Goal: Task Accomplishment & Management: Manage account settings

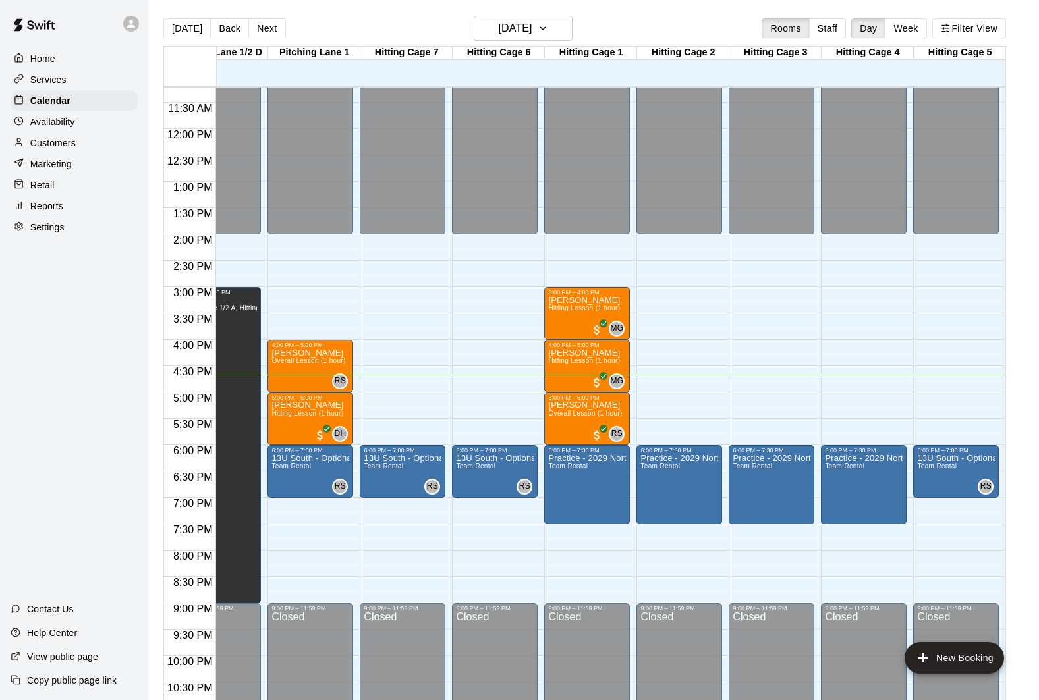
scroll to position [595, 318]
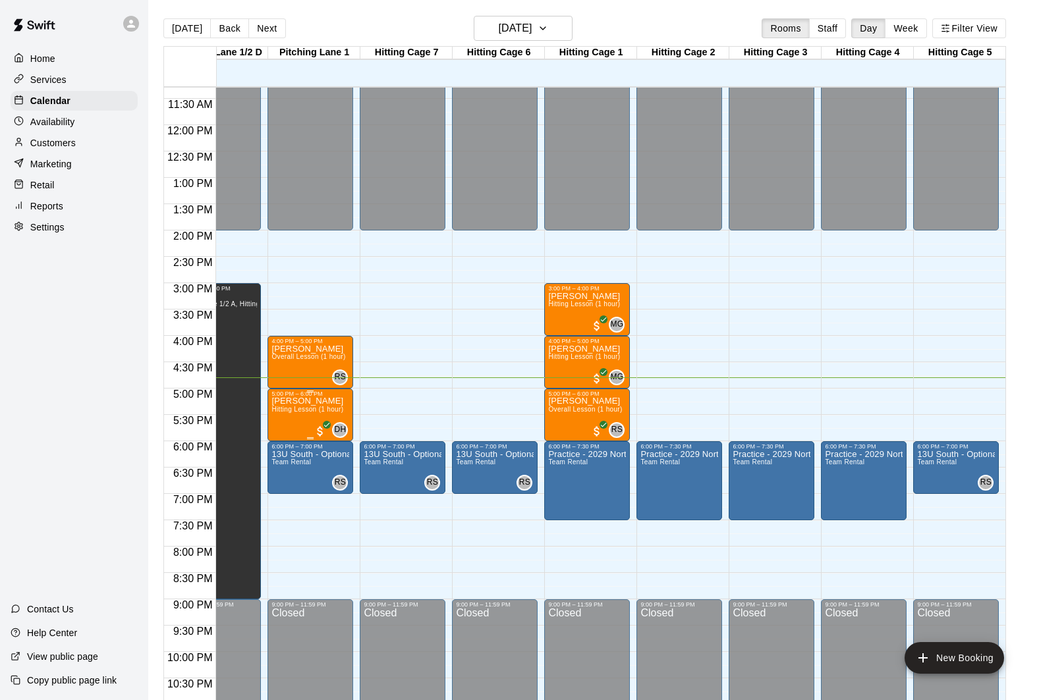
click at [285, 411] on icon "edit" at bounding box center [285, 412] width 12 height 12
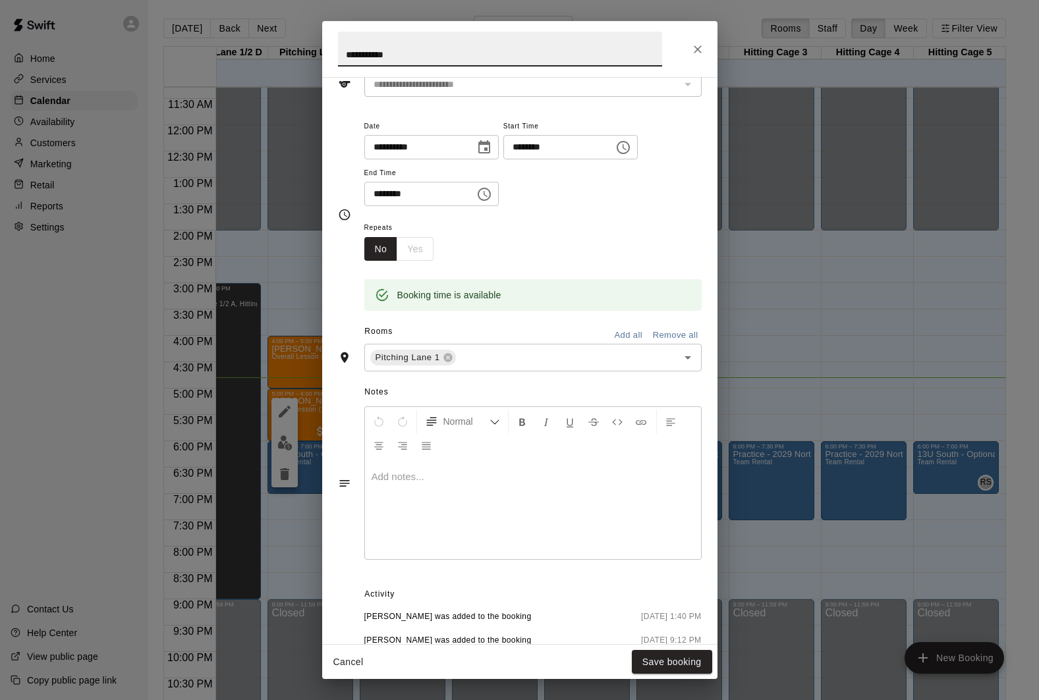
scroll to position [0, 0]
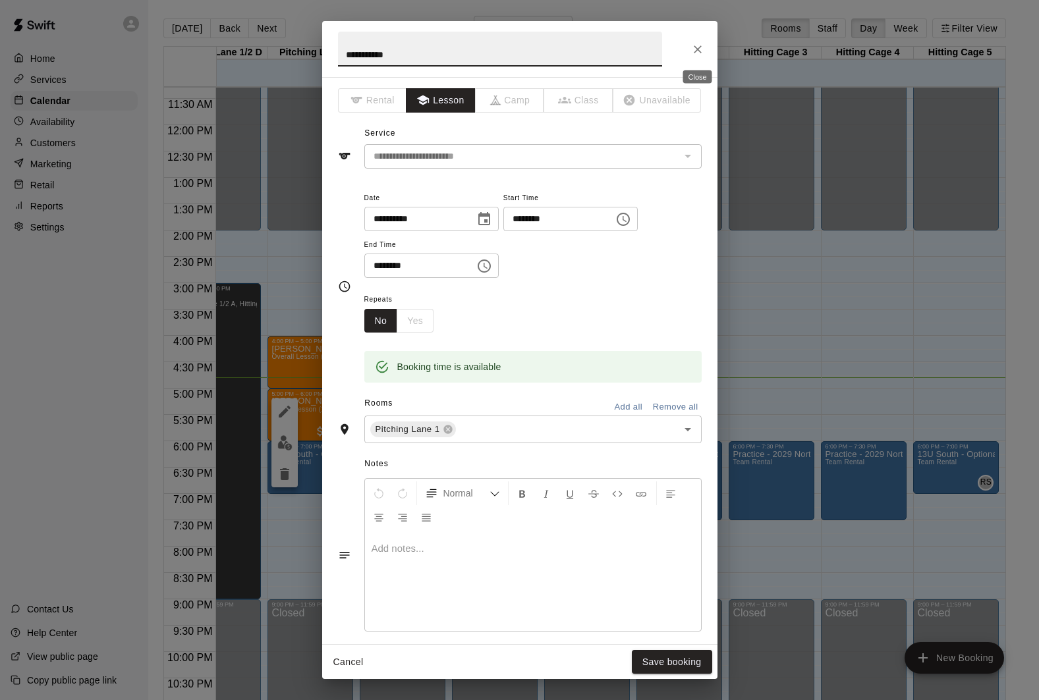
click at [696, 49] on icon "Close" at bounding box center [698, 49] width 8 height 8
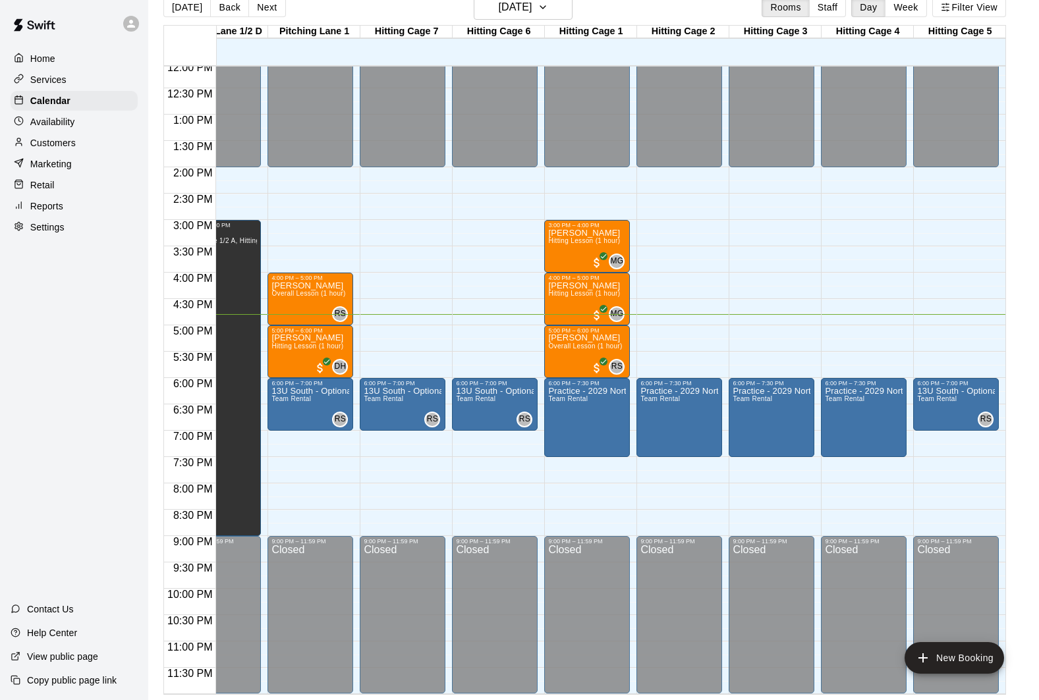
scroll to position [603, 318]
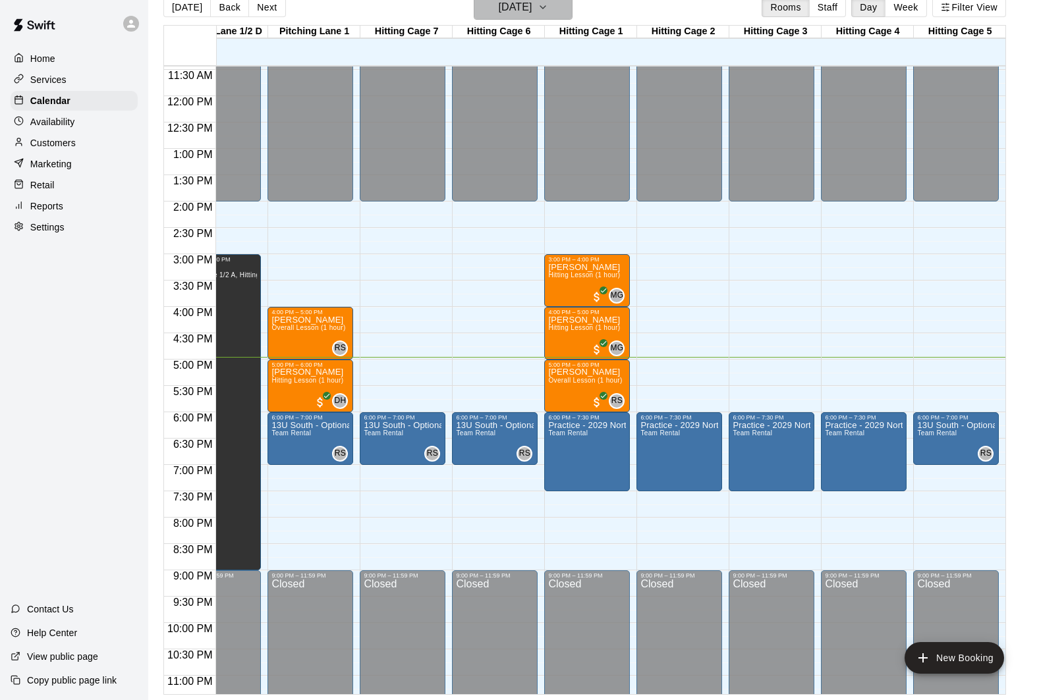
click at [532, 7] on h6 "[DATE]" at bounding box center [515, 7] width 34 height 18
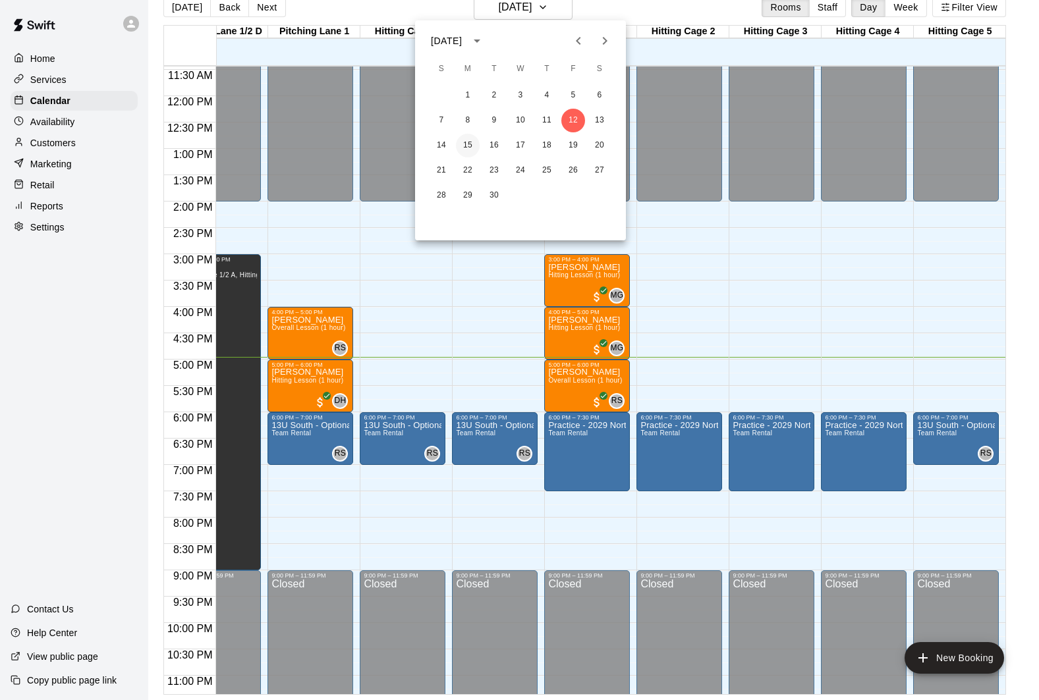
click at [468, 150] on button "15" at bounding box center [468, 146] width 24 height 24
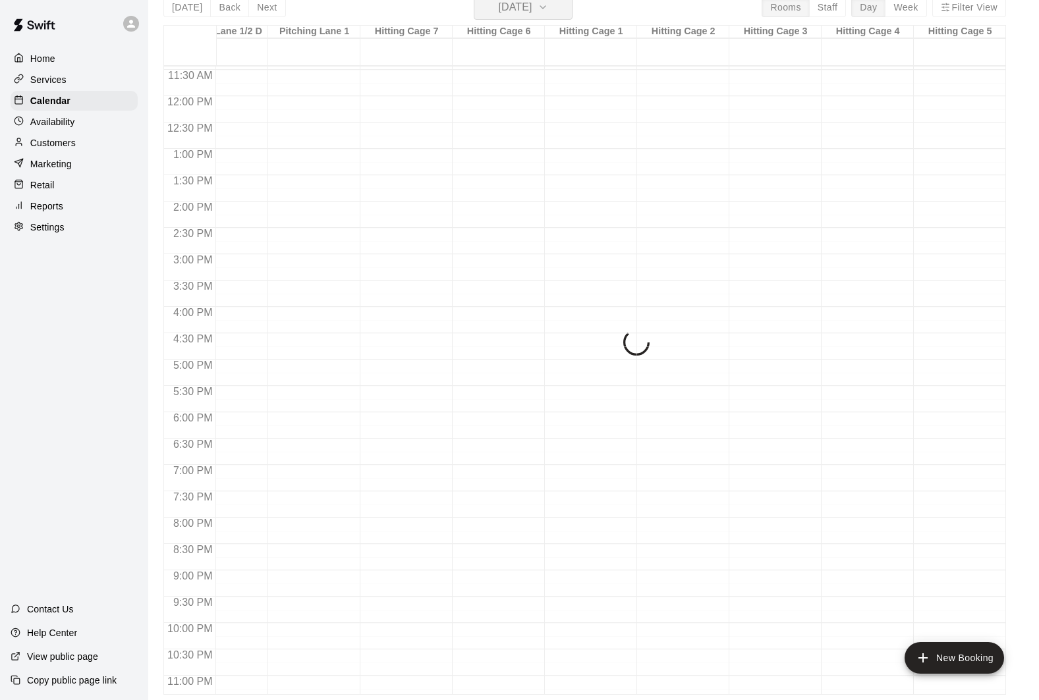
scroll to position [16, 0]
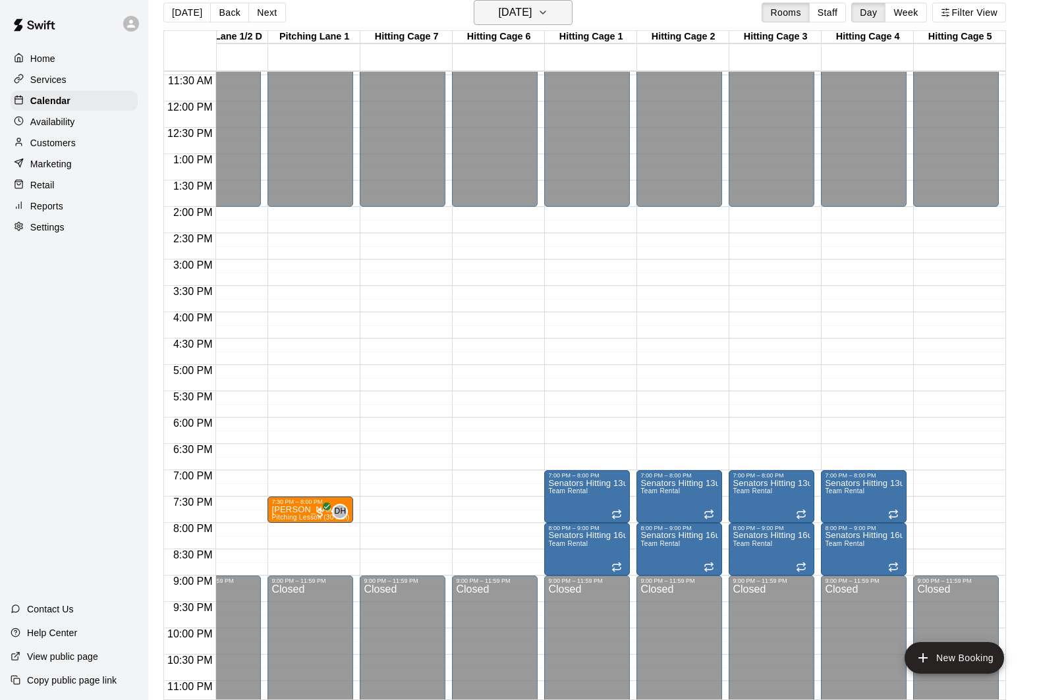
click at [531, 8] on h6 "[DATE]" at bounding box center [515, 12] width 34 height 18
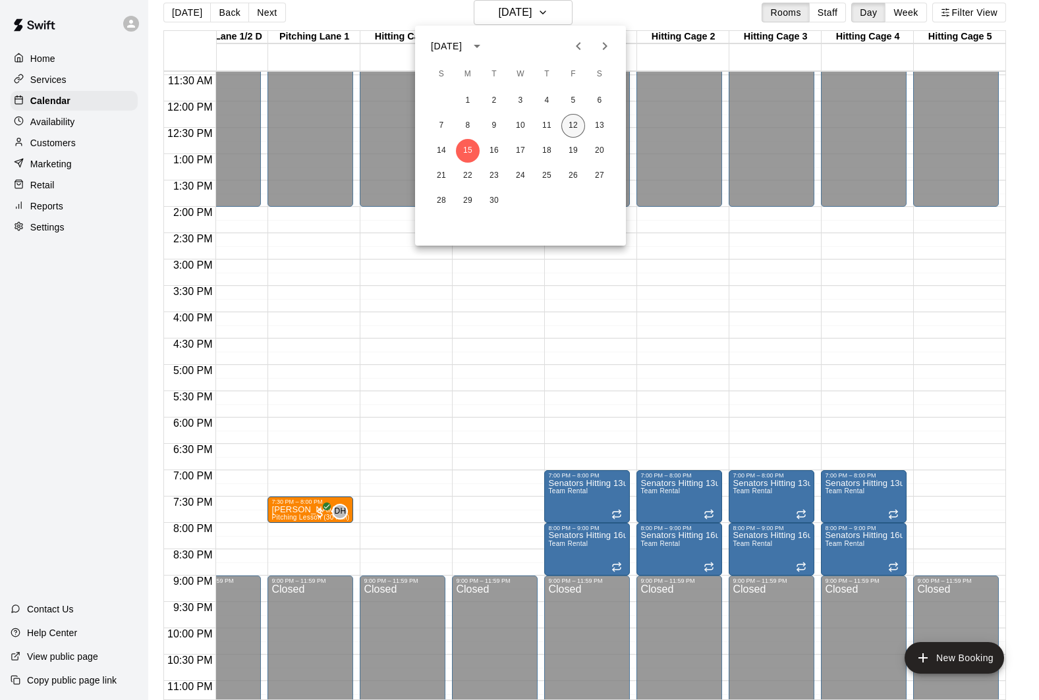
click at [572, 122] on button "12" at bounding box center [573, 126] width 24 height 24
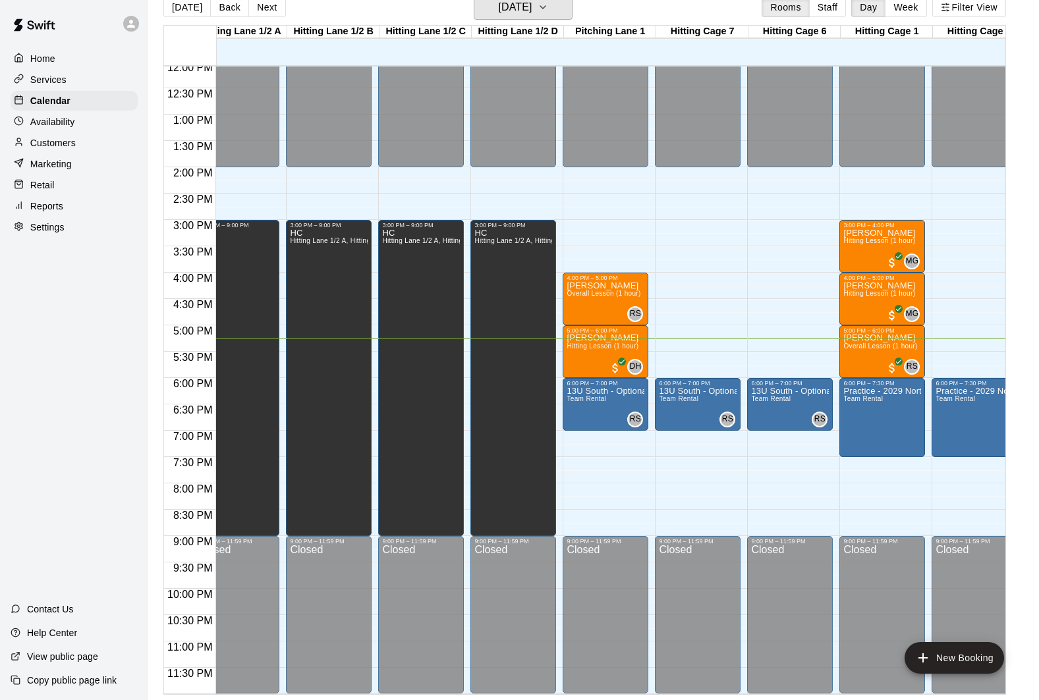
scroll to position [0, 0]
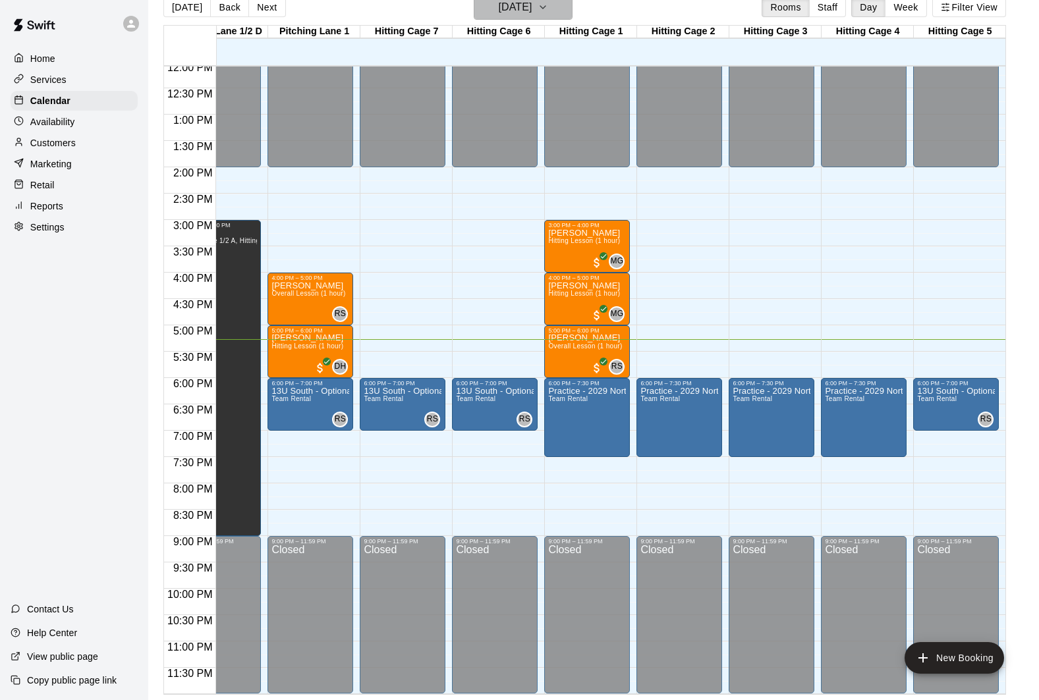
click at [548, 6] on icon "button" at bounding box center [543, 7] width 11 height 16
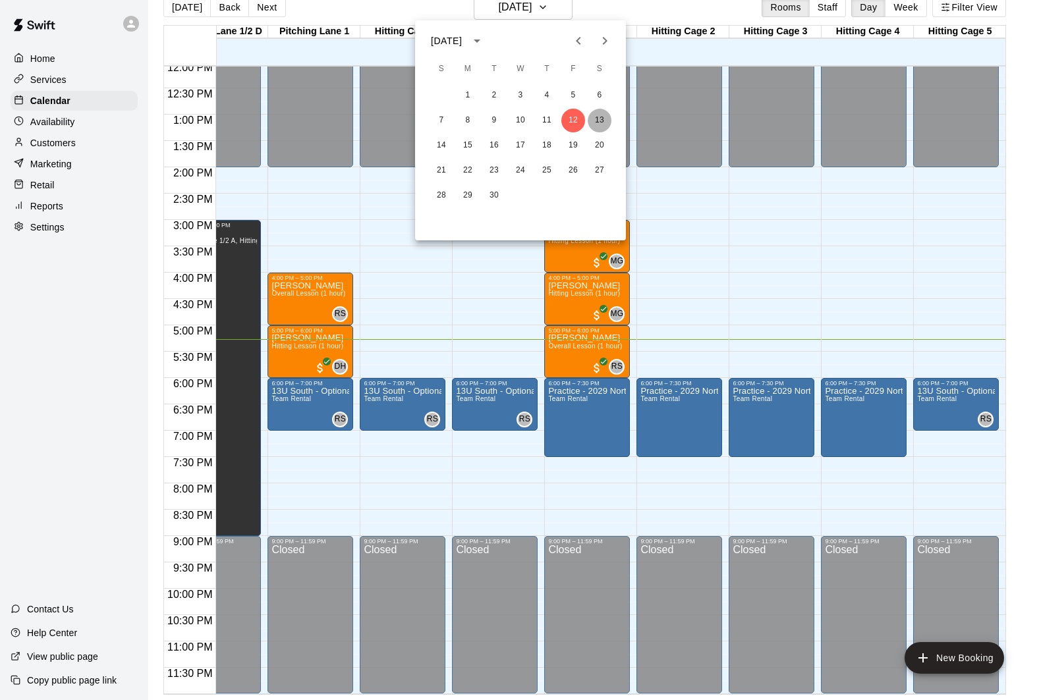
click at [596, 119] on button "13" at bounding box center [600, 121] width 24 height 24
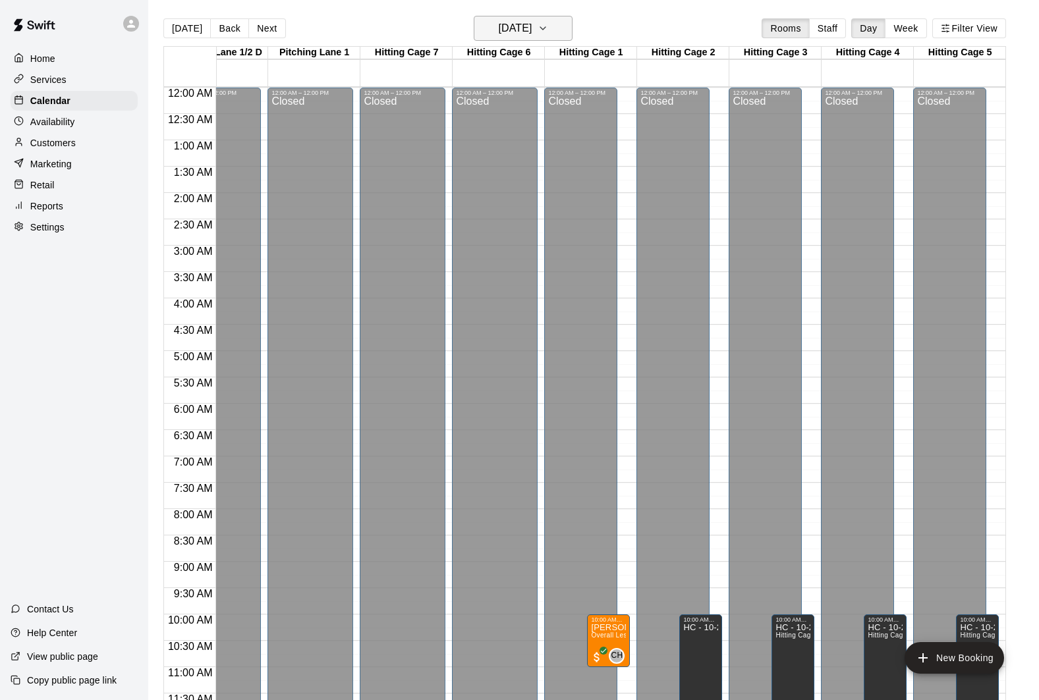
click at [548, 35] on icon "button" at bounding box center [543, 28] width 11 height 16
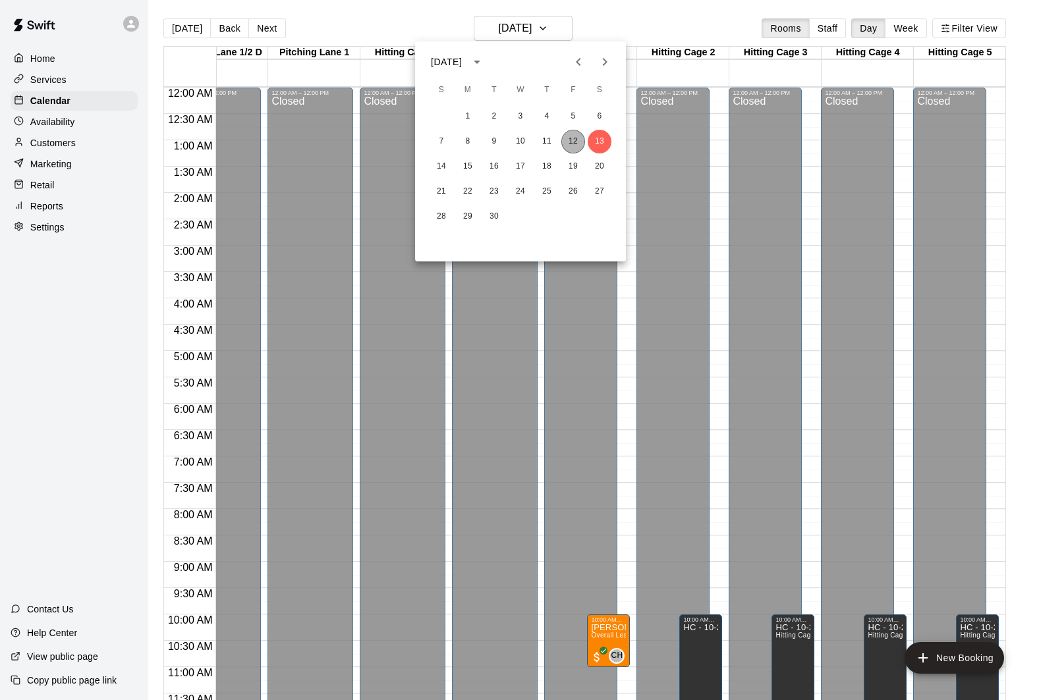
click at [569, 139] on button "12" at bounding box center [573, 142] width 24 height 24
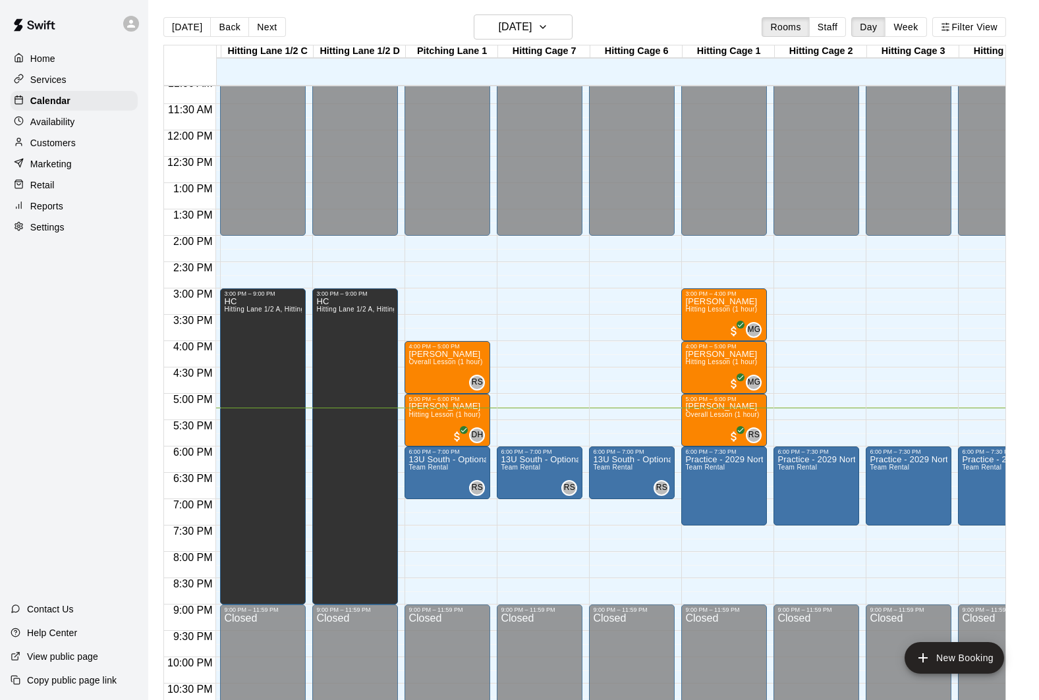
click at [112, 117] on div "Availability" at bounding box center [74, 122] width 127 height 20
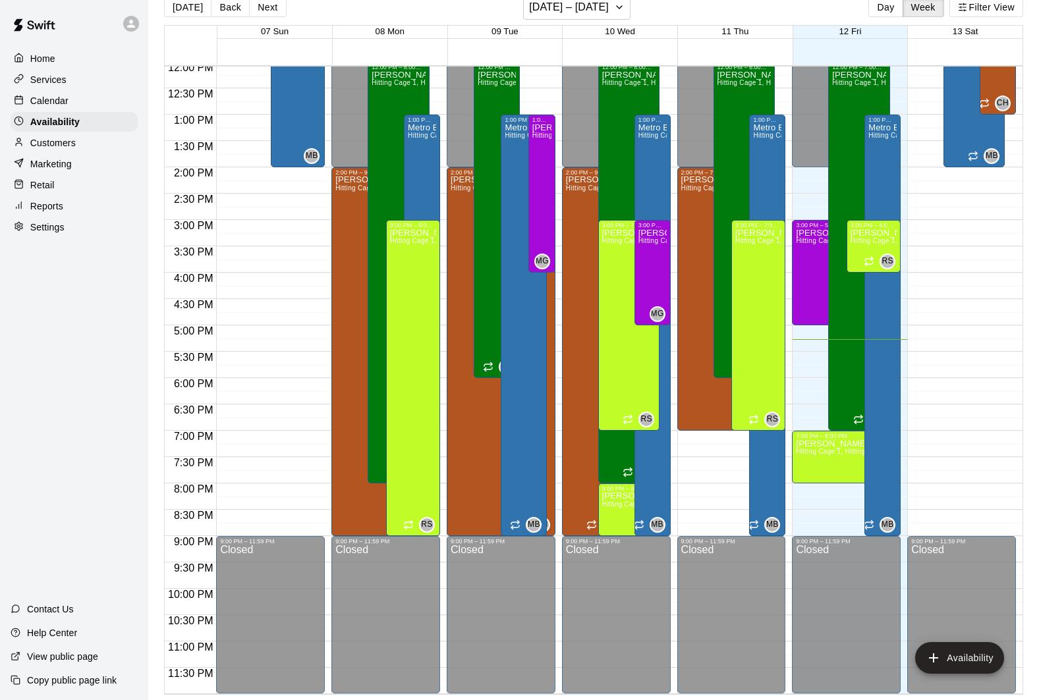
click at [68, 104] on p "Calendar" at bounding box center [49, 100] width 38 height 13
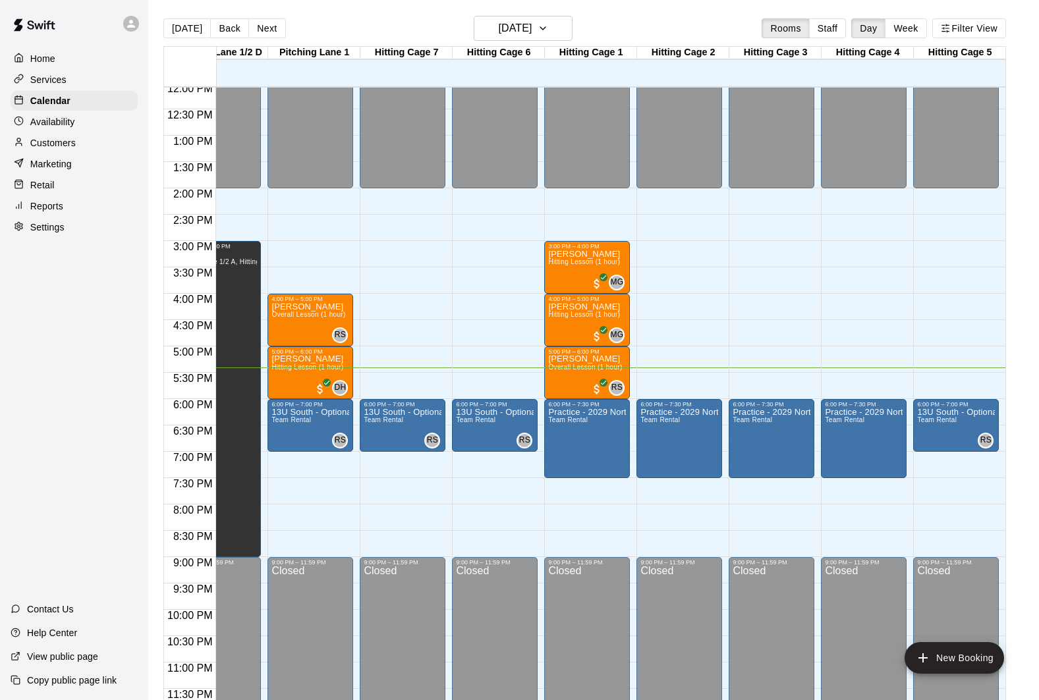
click at [119, 115] on div "Availability" at bounding box center [74, 122] width 127 height 20
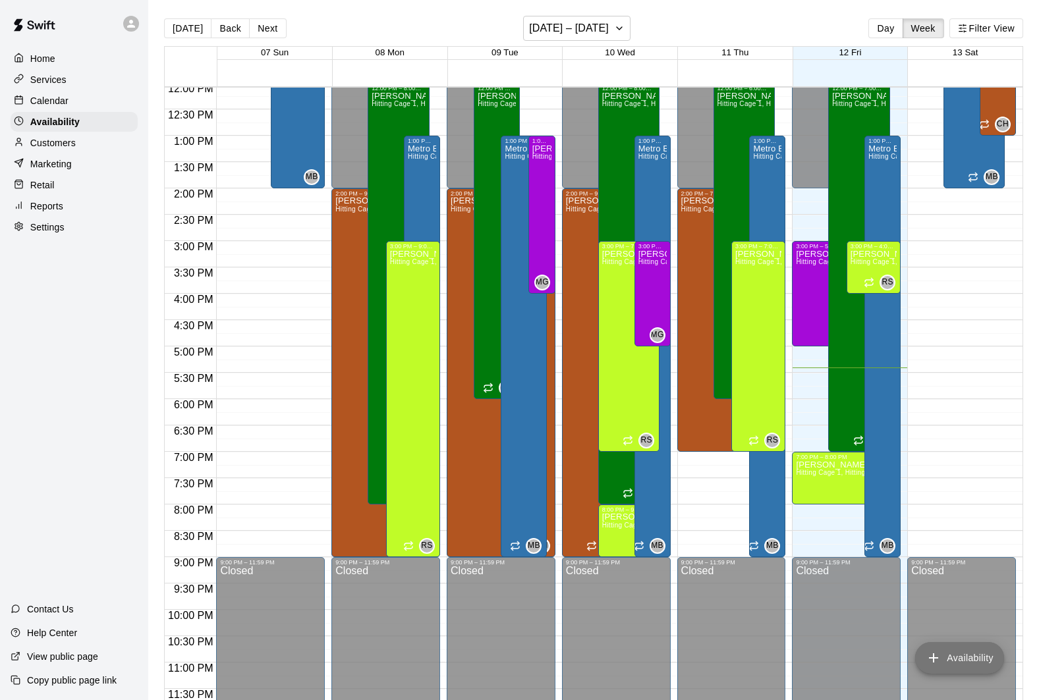
click at [731, 661] on button "Availability" at bounding box center [959, 658] width 89 height 32
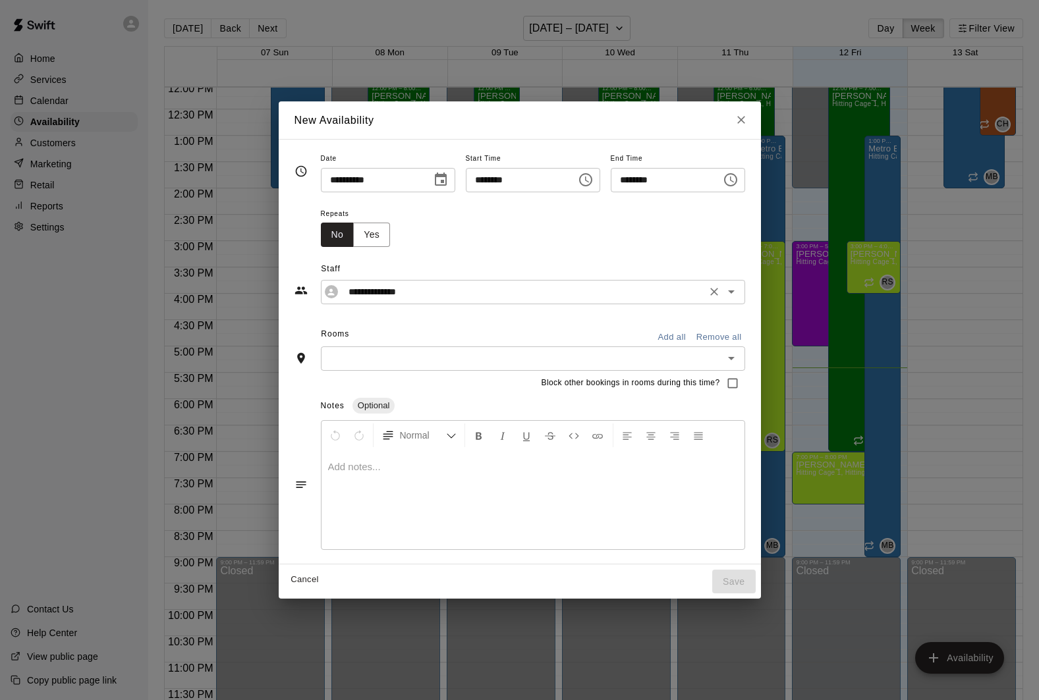
click at [731, 297] on icon "Open" at bounding box center [732, 292] width 16 height 16
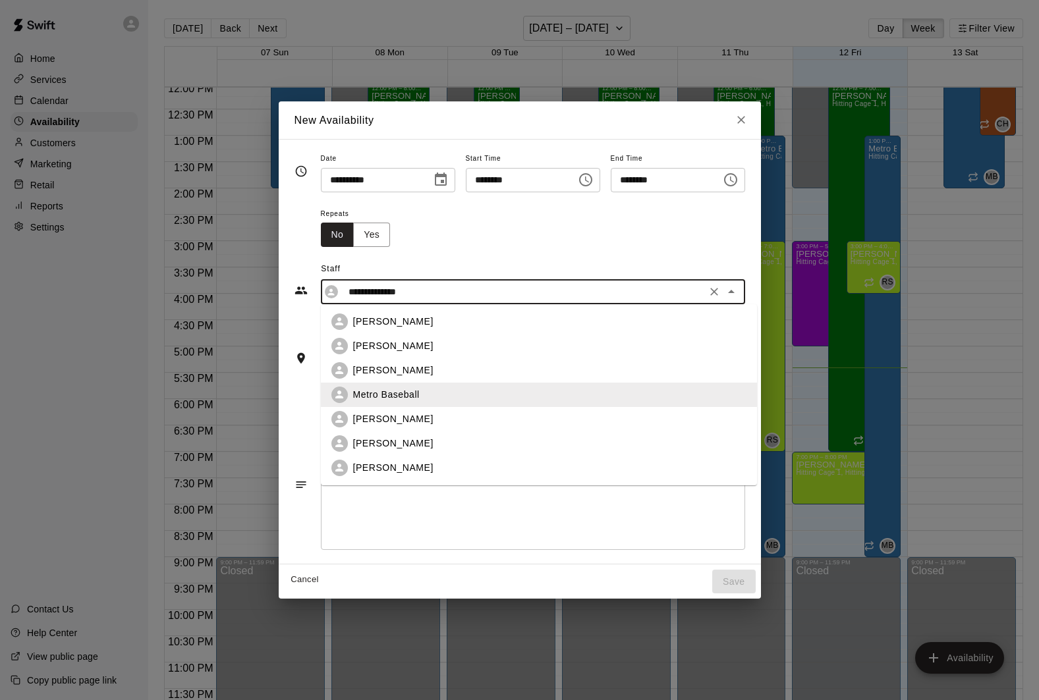
click at [448, 364] on div "[PERSON_NAME]" at bounding box center [549, 371] width 393 height 14
type input "**********"
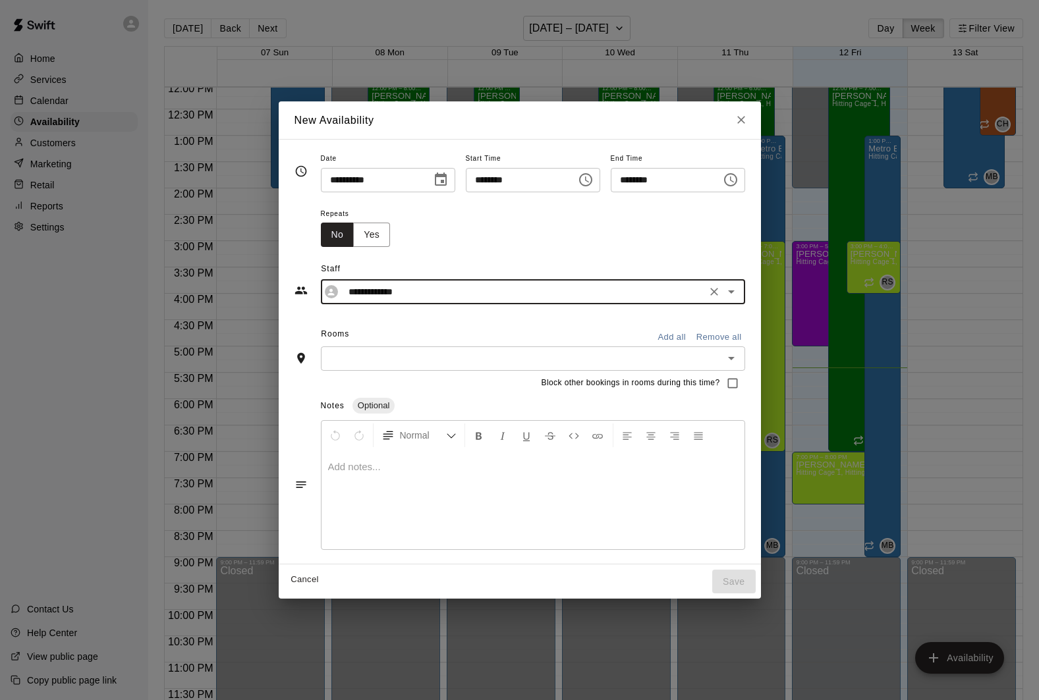
click at [731, 362] on icon "Open" at bounding box center [732, 359] width 16 height 16
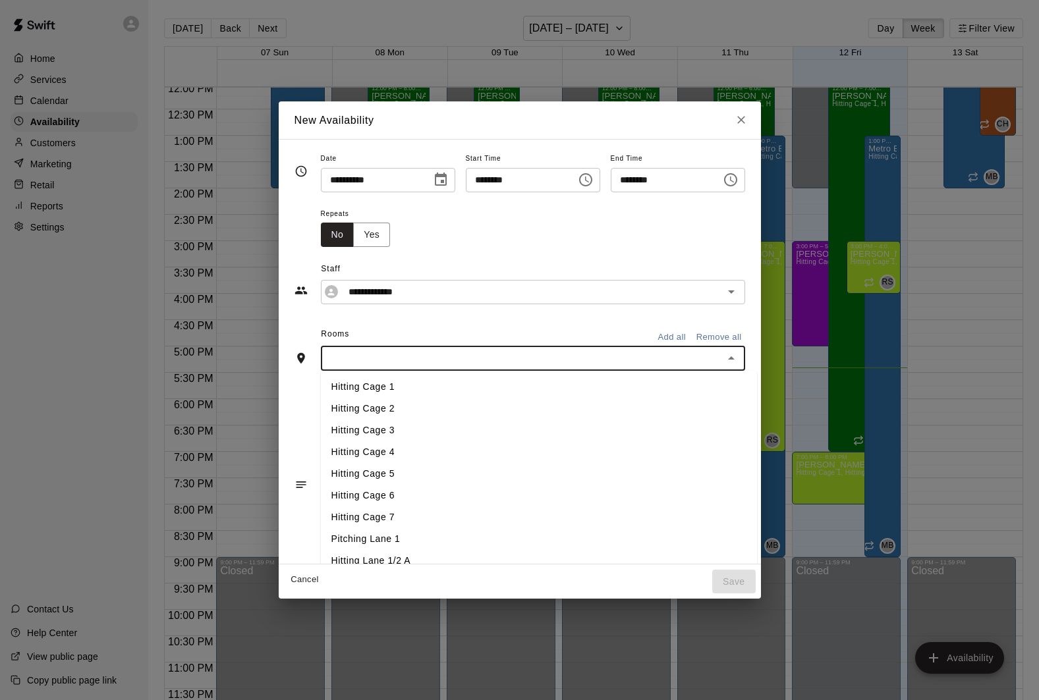
click at [731, 396] on div "**********" at bounding box center [519, 350] width 1039 height 700
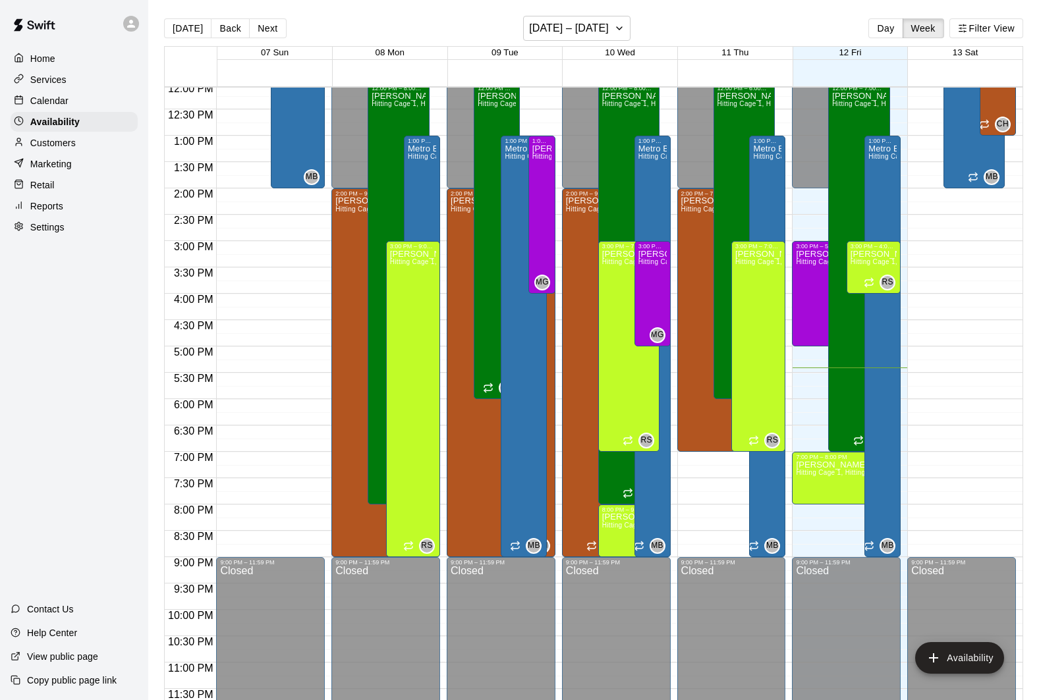
type input "**********"
click at [76, 105] on div "Calendar" at bounding box center [74, 101] width 127 height 20
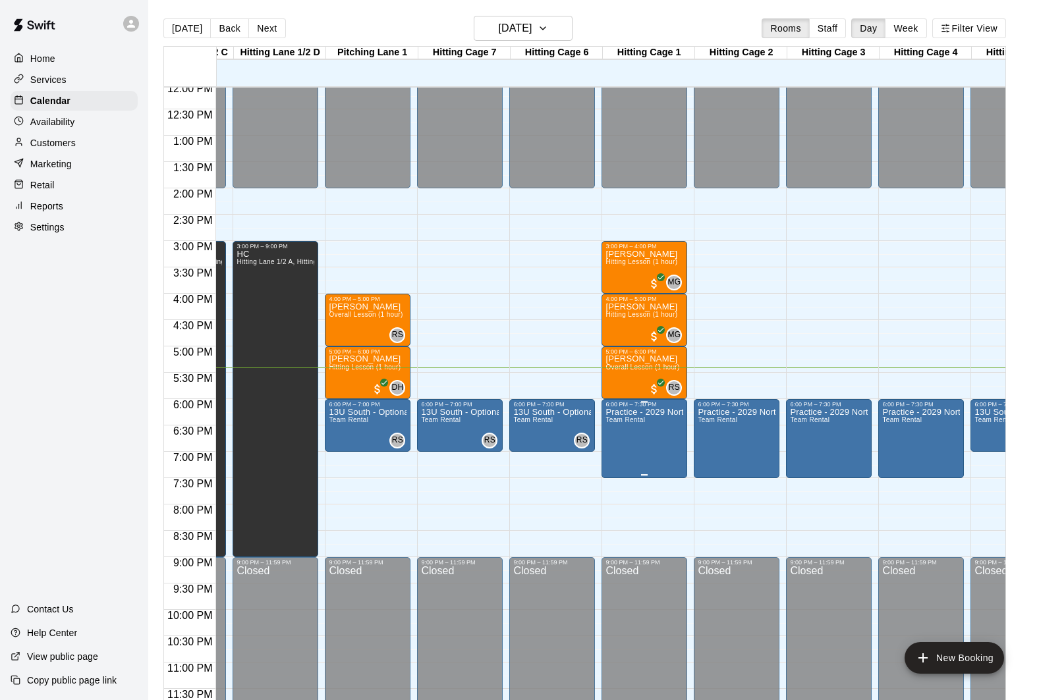
scroll to position [638, 3]
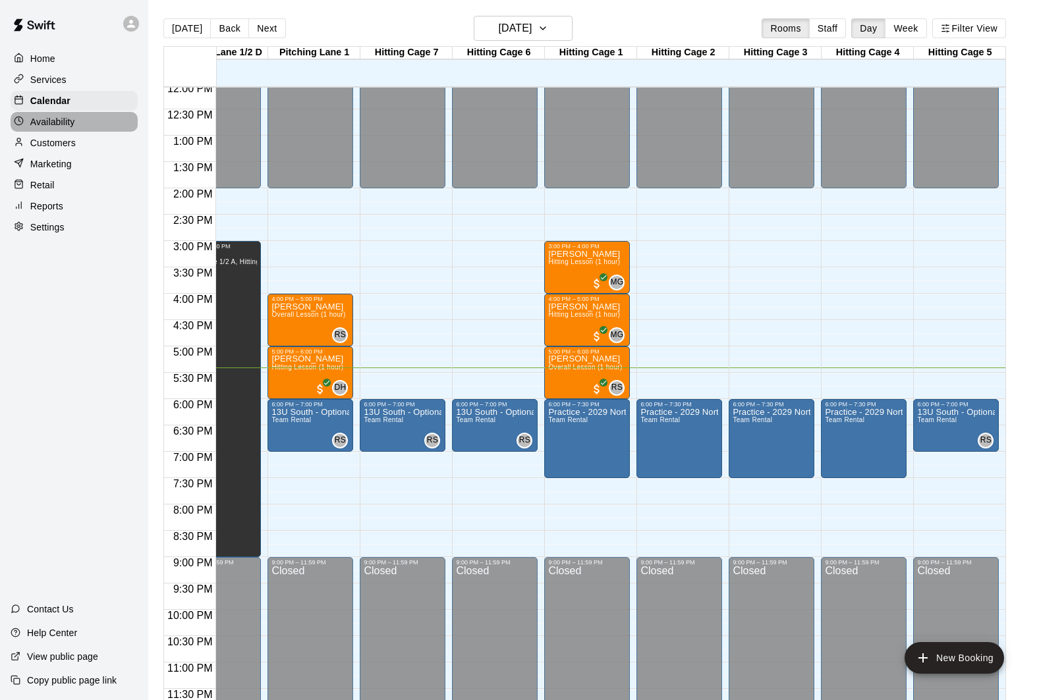
click at [125, 119] on div "Availability" at bounding box center [74, 122] width 127 height 20
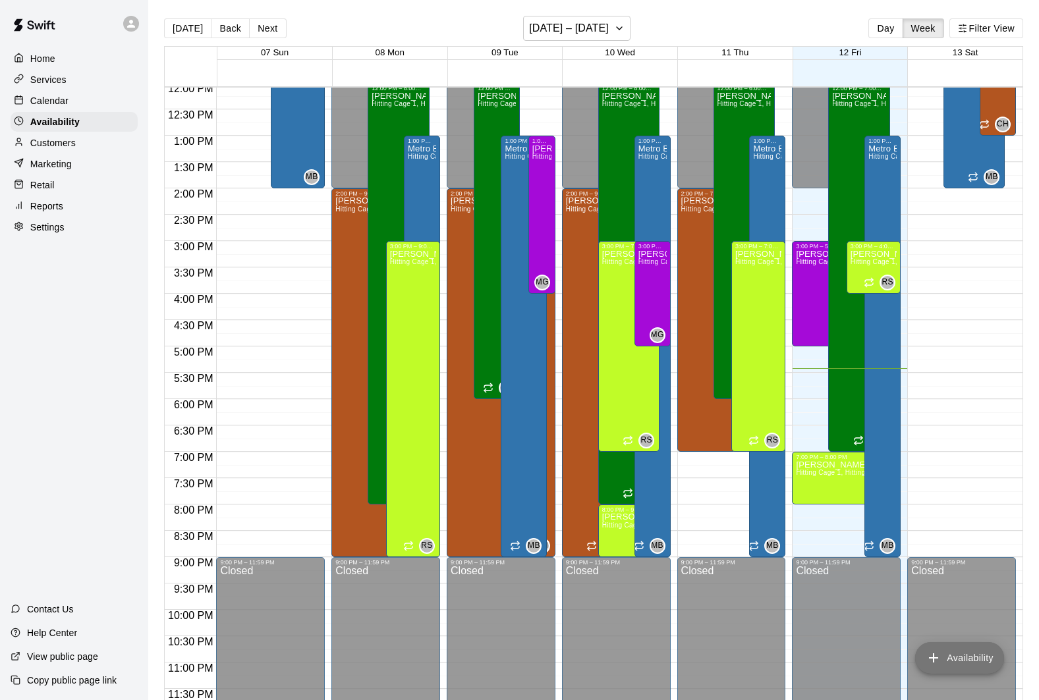
click at [731, 650] on button "Availability" at bounding box center [959, 658] width 89 height 32
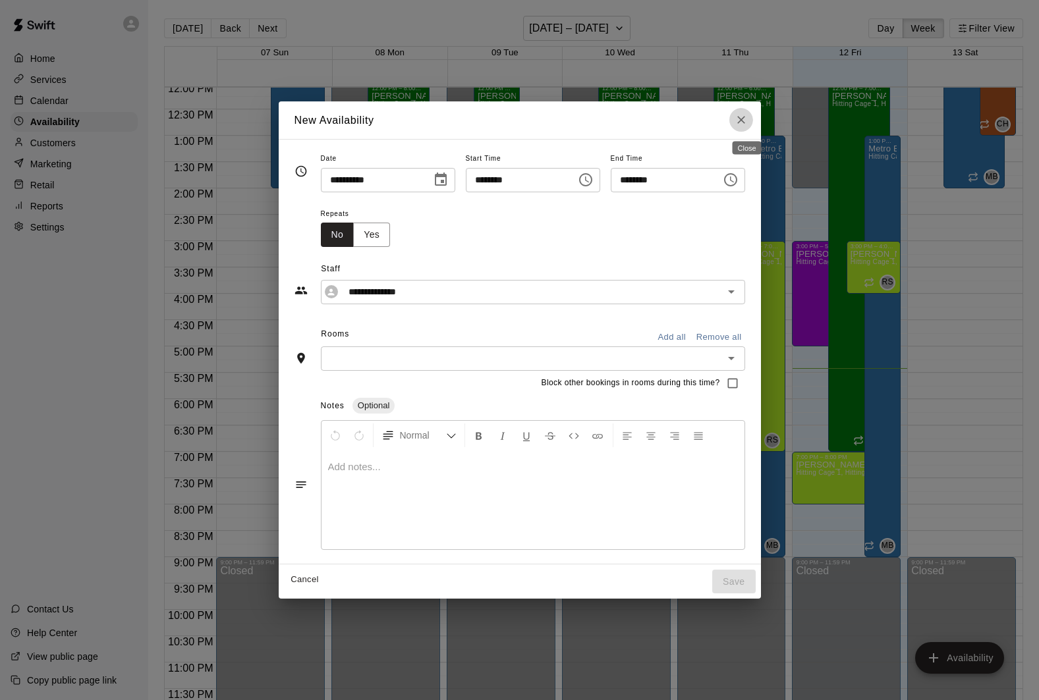
click at [731, 120] on icon "Close" at bounding box center [741, 119] width 13 height 13
type input "**********"
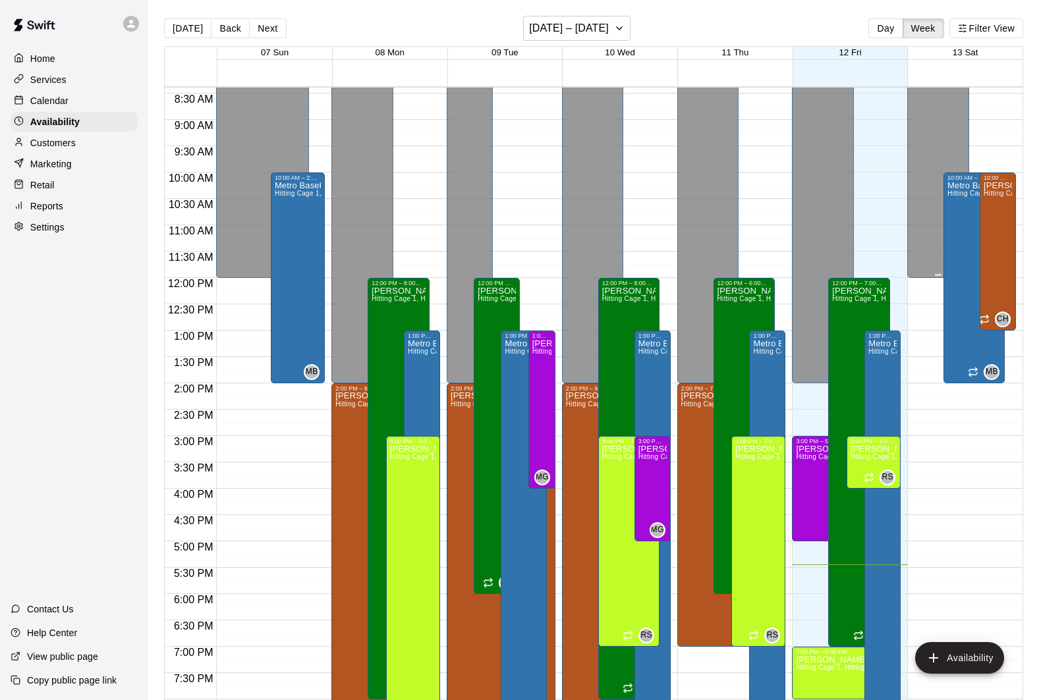
scroll to position [447, 0]
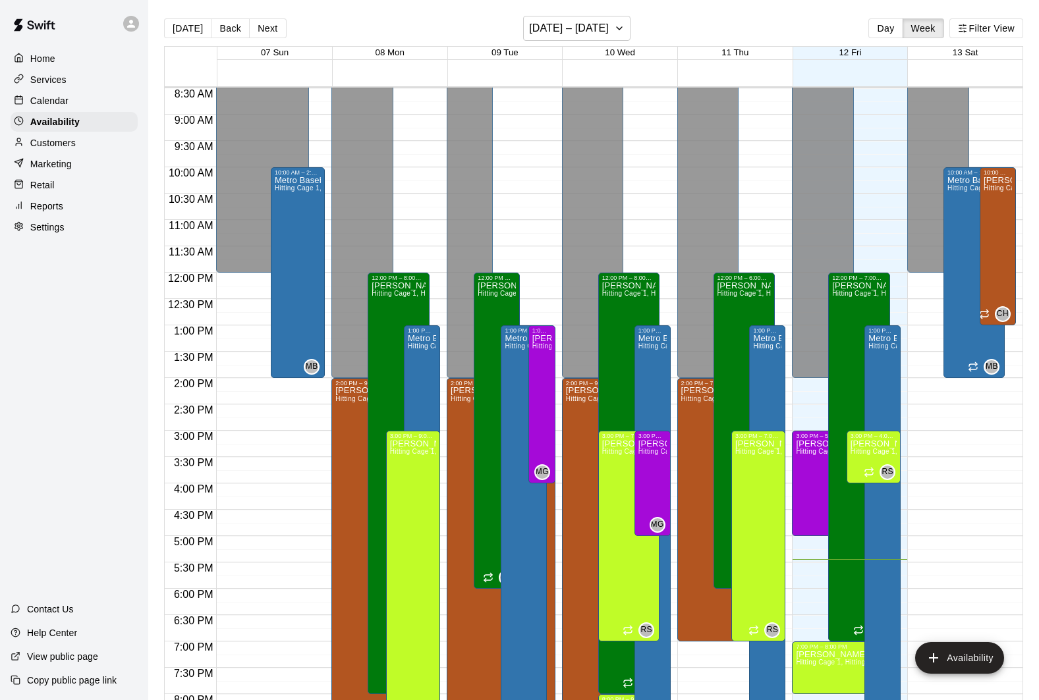
click at [353, 407] on icon "edit" at bounding box center [349, 401] width 16 height 16
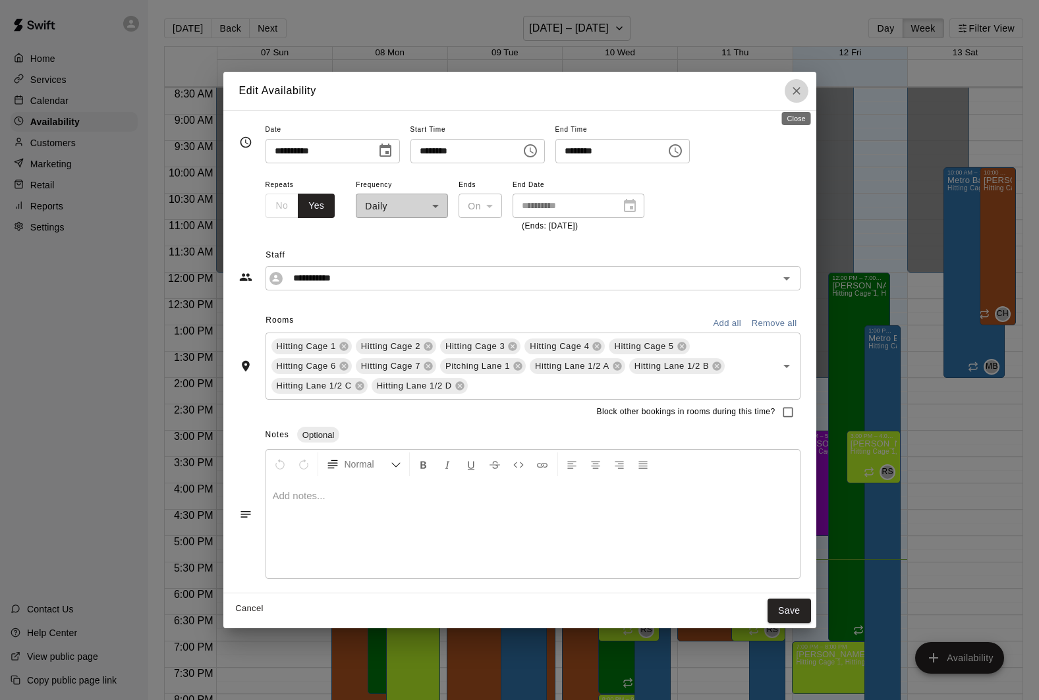
click at [731, 92] on button "Close" at bounding box center [797, 91] width 24 height 24
type input "**********"
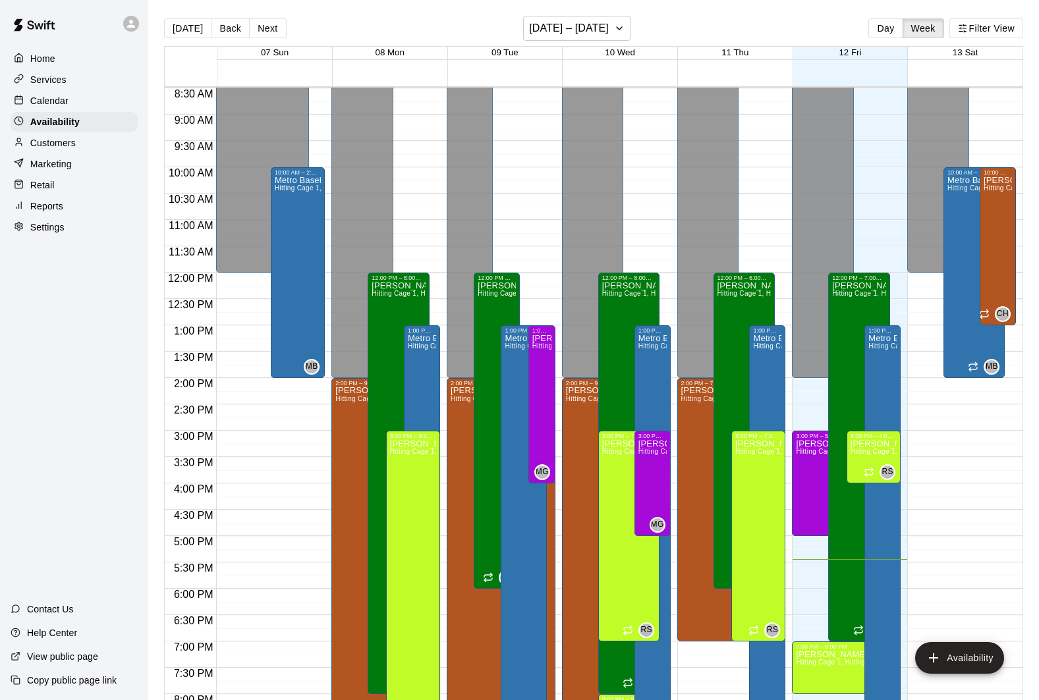
click at [353, 408] on icon "edit" at bounding box center [349, 401] width 16 height 16
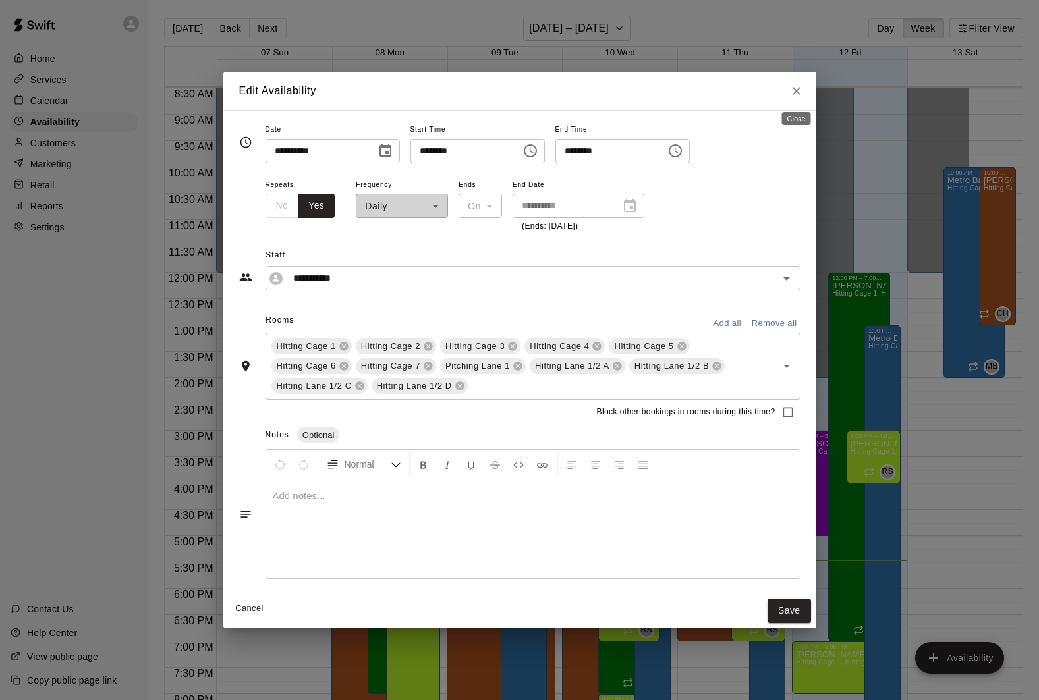
click at [731, 94] on icon "Close" at bounding box center [796, 90] width 13 height 13
type input "**********"
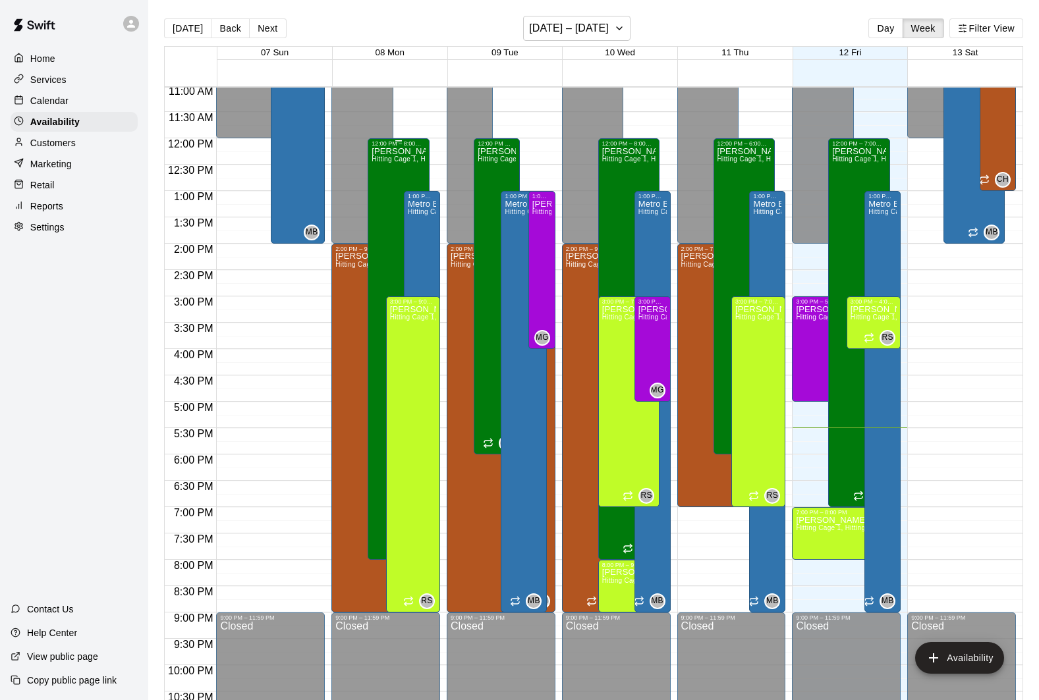
scroll to position [581, 0]
click at [627, 38] on button "[DATE] – [DATE]" at bounding box center [576, 28] width 107 height 25
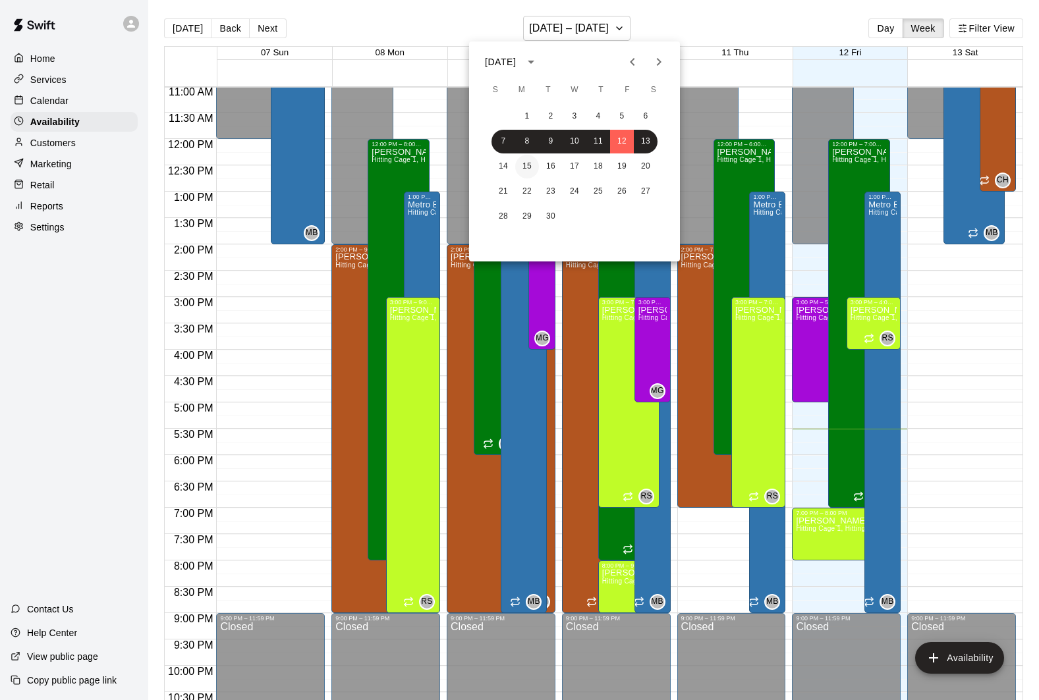
click at [526, 161] on button "15" at bounding box center [527, 167] width 24 height 24
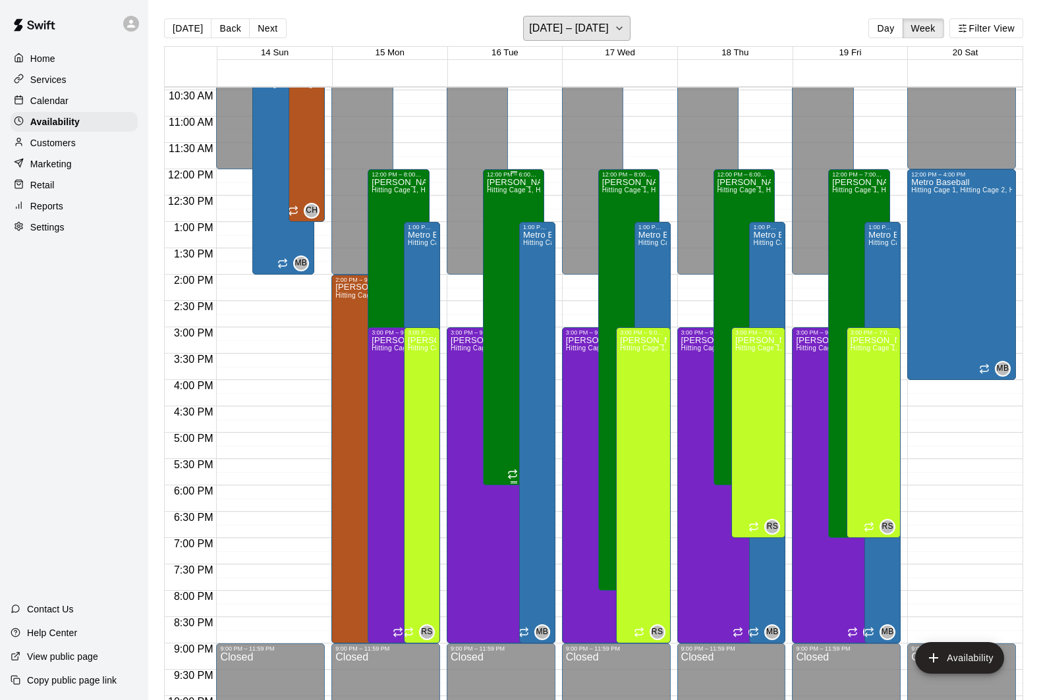
scroll to position [547, 0]
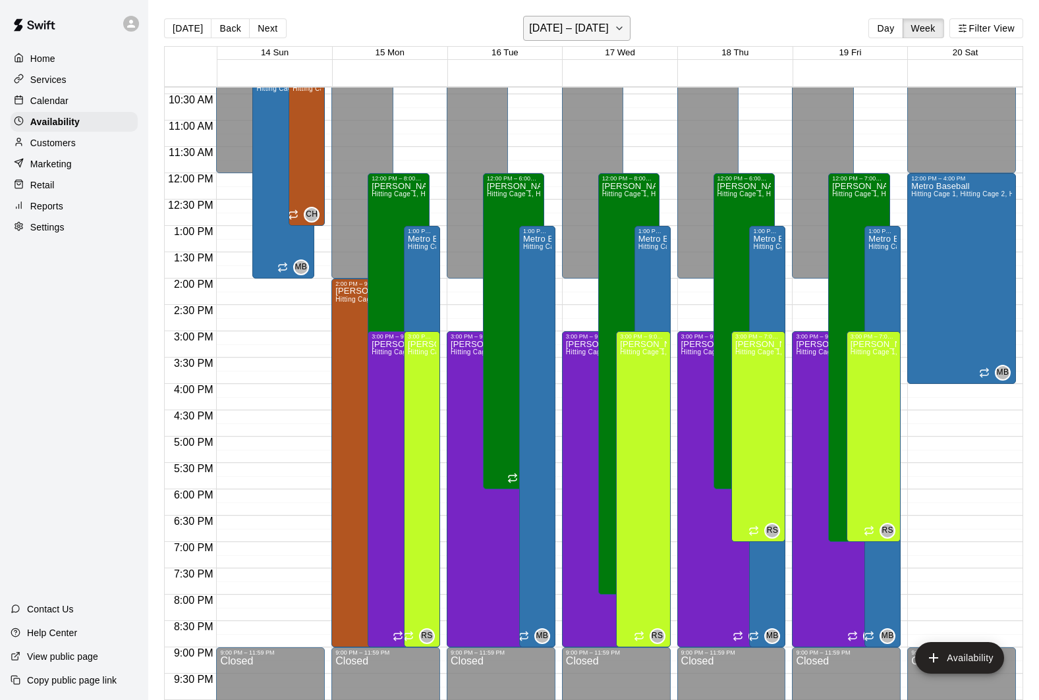
click at [606, 38] on button "[DATE] – [DATE]" at bounding box center [576, 28] width 107 height 25
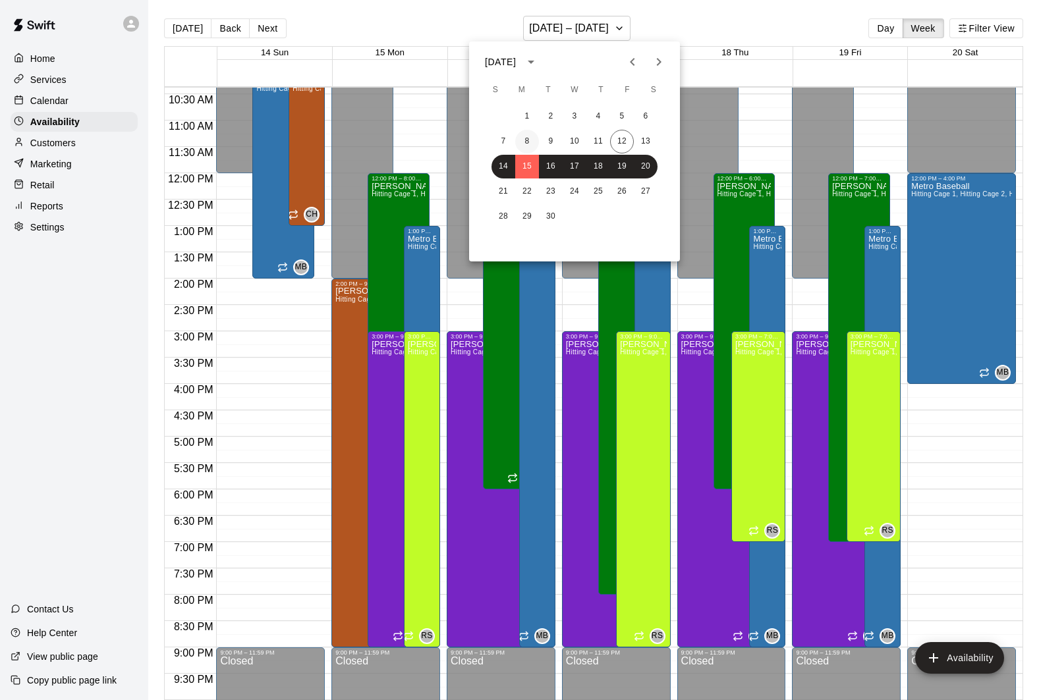
click at [530, 136] on button "8" at bounding box center [527, 142] width 24 height 24
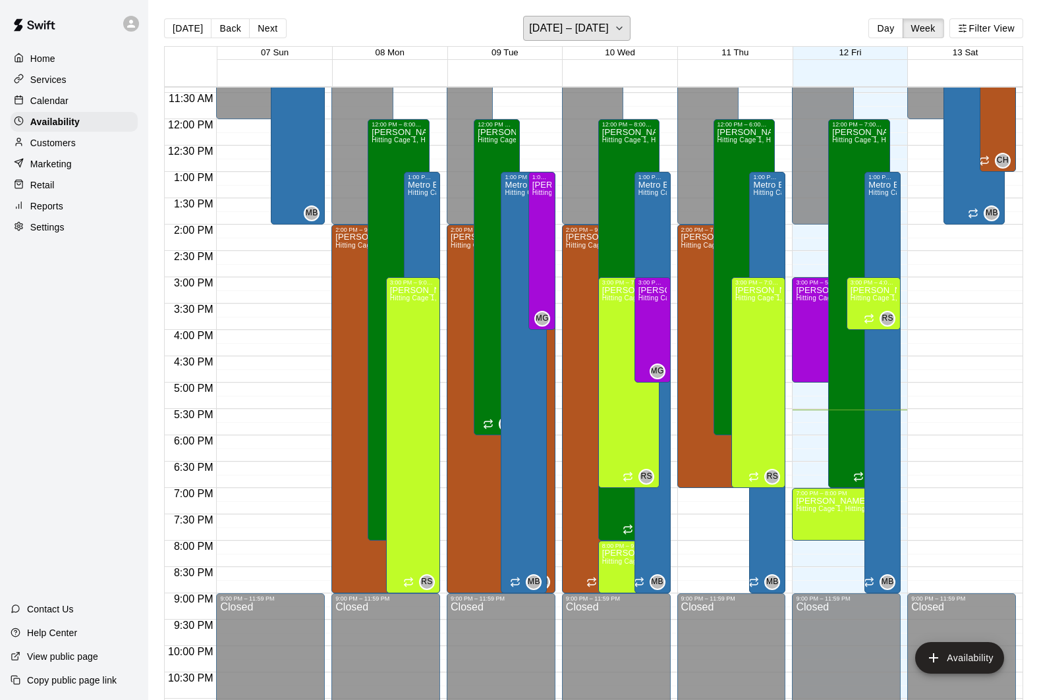
scroll to position [597, 0]
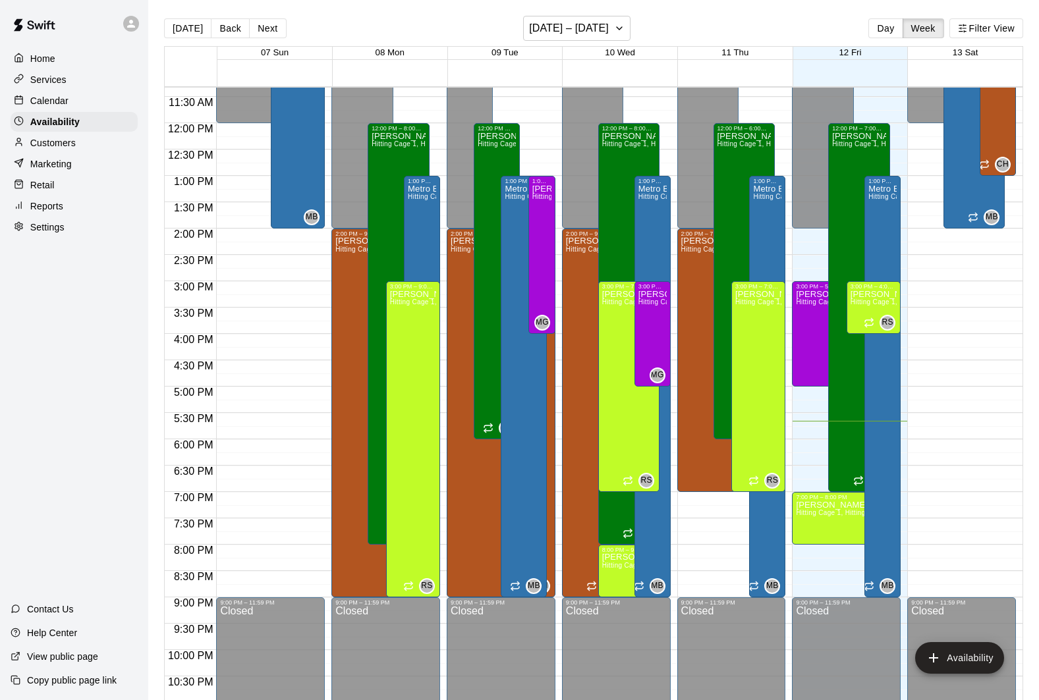
click at [51, 94] on p "Calendar" at bounding box center [49, 100] width 38 height 13
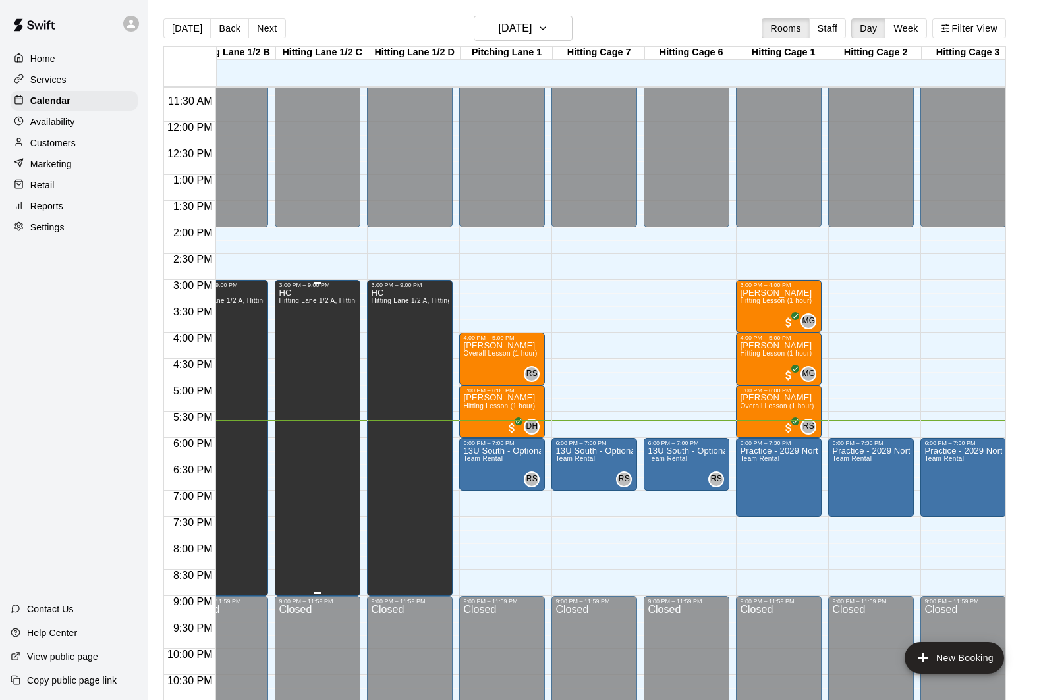
scroll to position [0, 128]
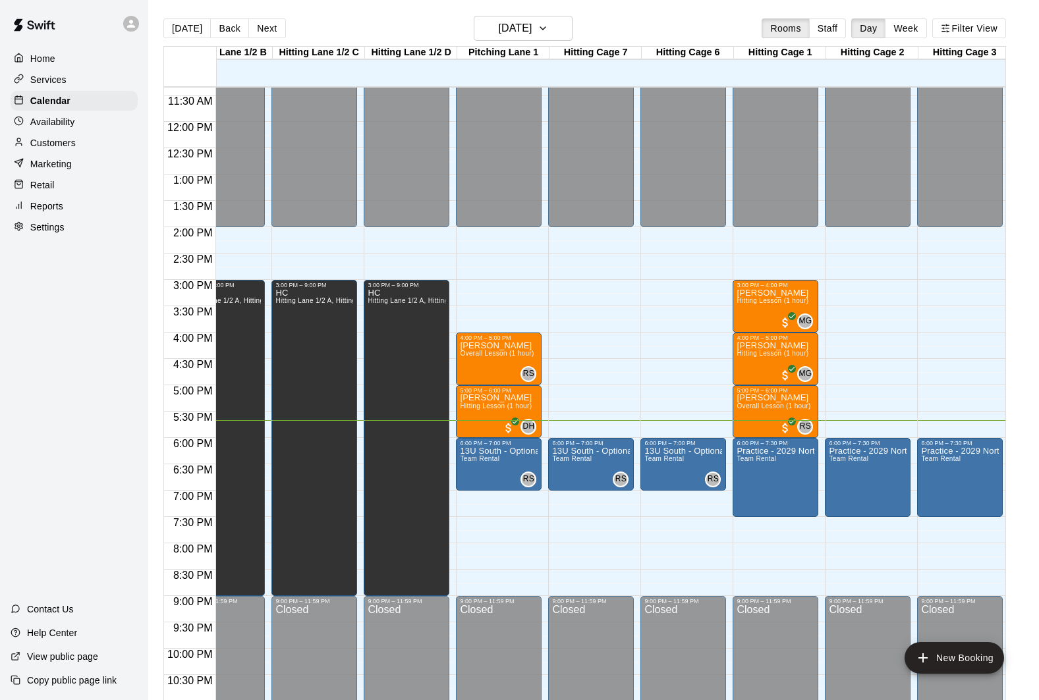
click at [38, 167] on p "Marketing" at bounding box center [51, 163] width 42 height 13
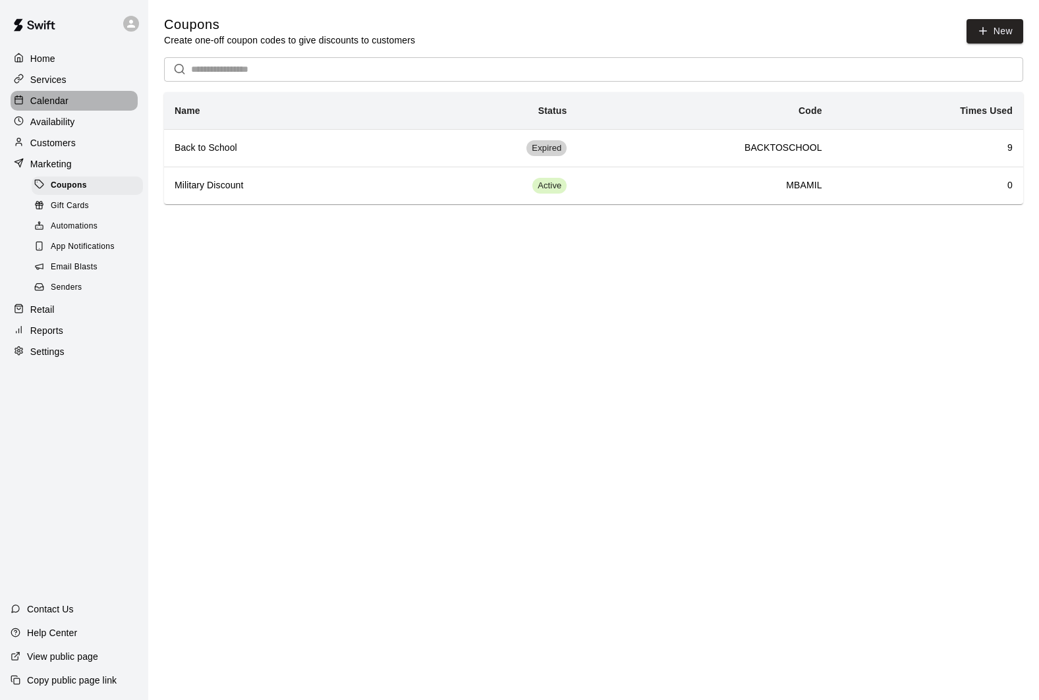
click at [67, 103] on p "Calendar" at bounding box center [49, 100] width 38 height 13
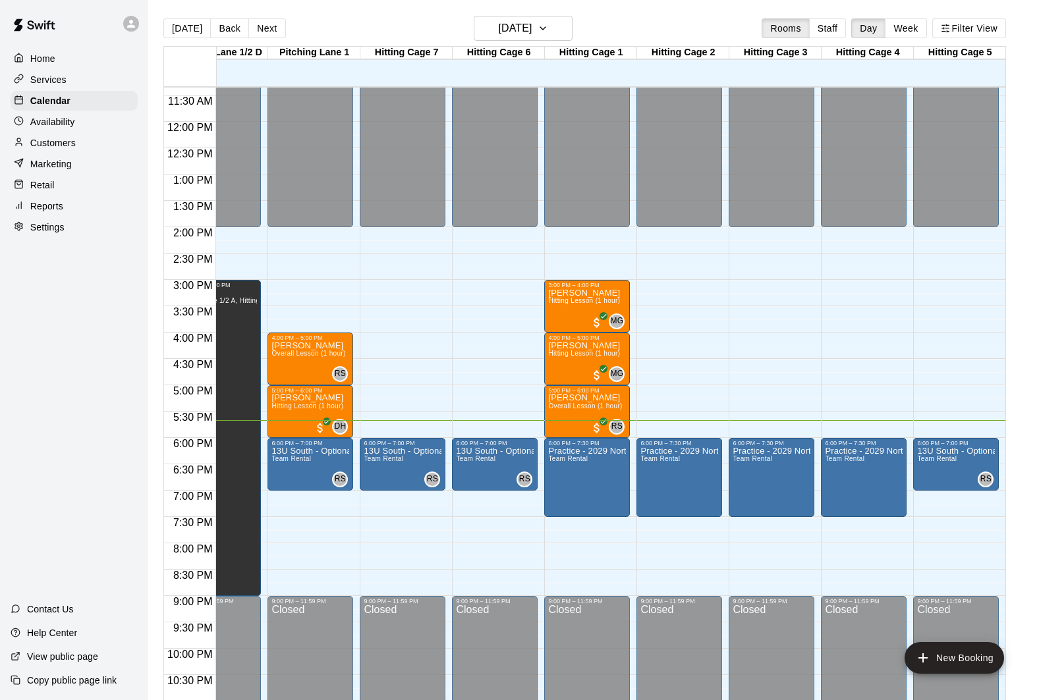
scroll to position [0, 291]
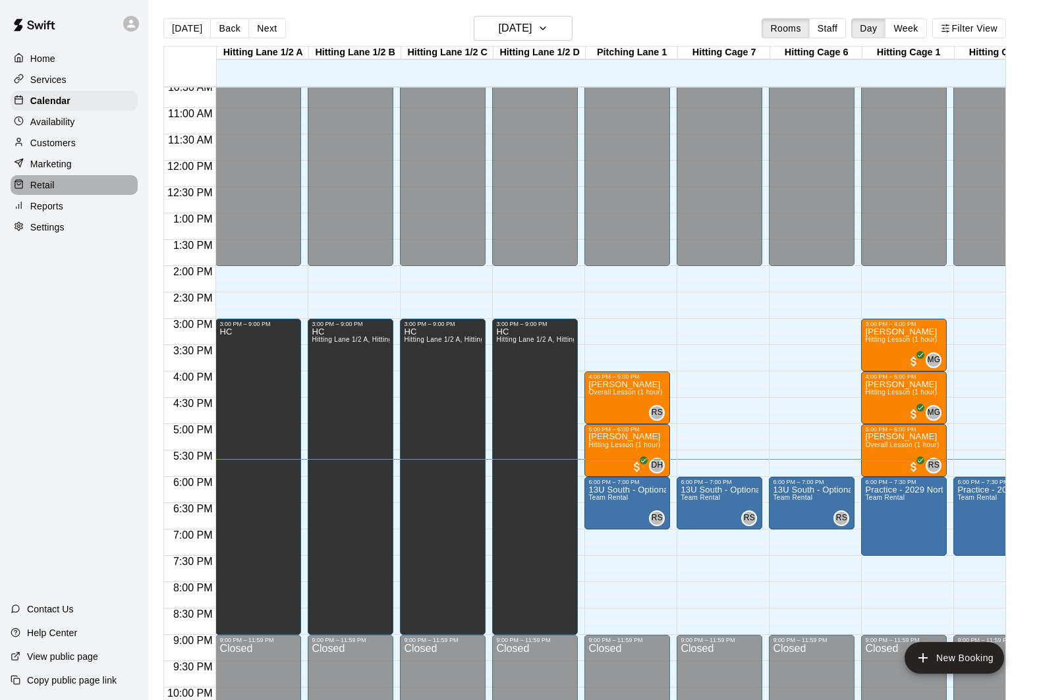
click at [80, 183] on div "Retail" at bounding box center [74, 185] width 127 height 20
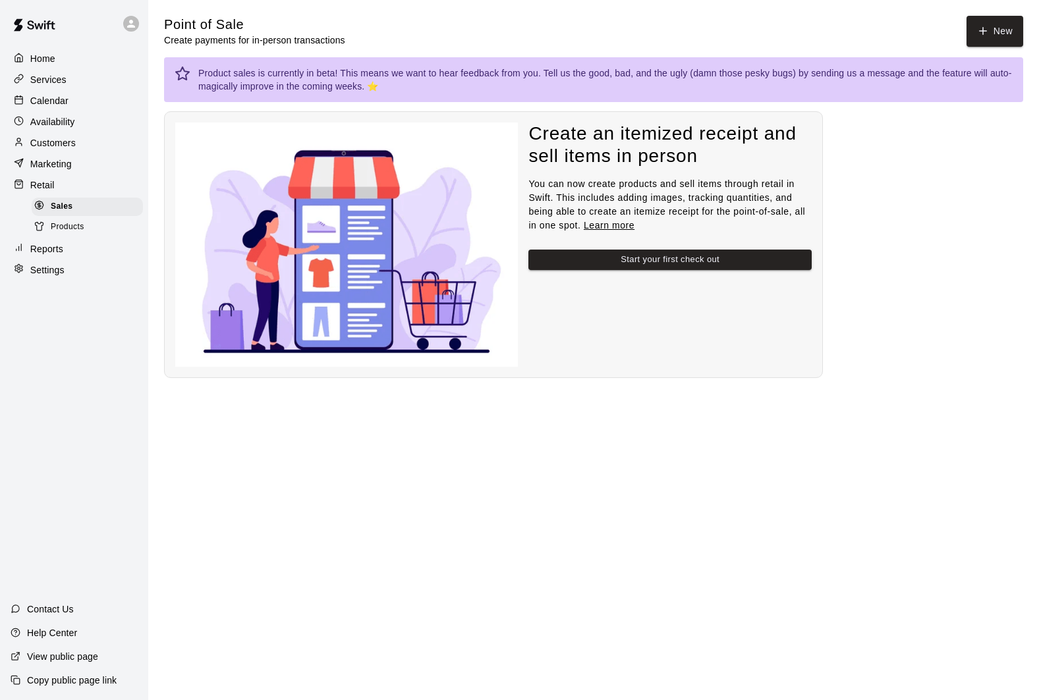
click at [88, 173] on div "Marketing" at bounding box center [74, 164] width 127 height 20
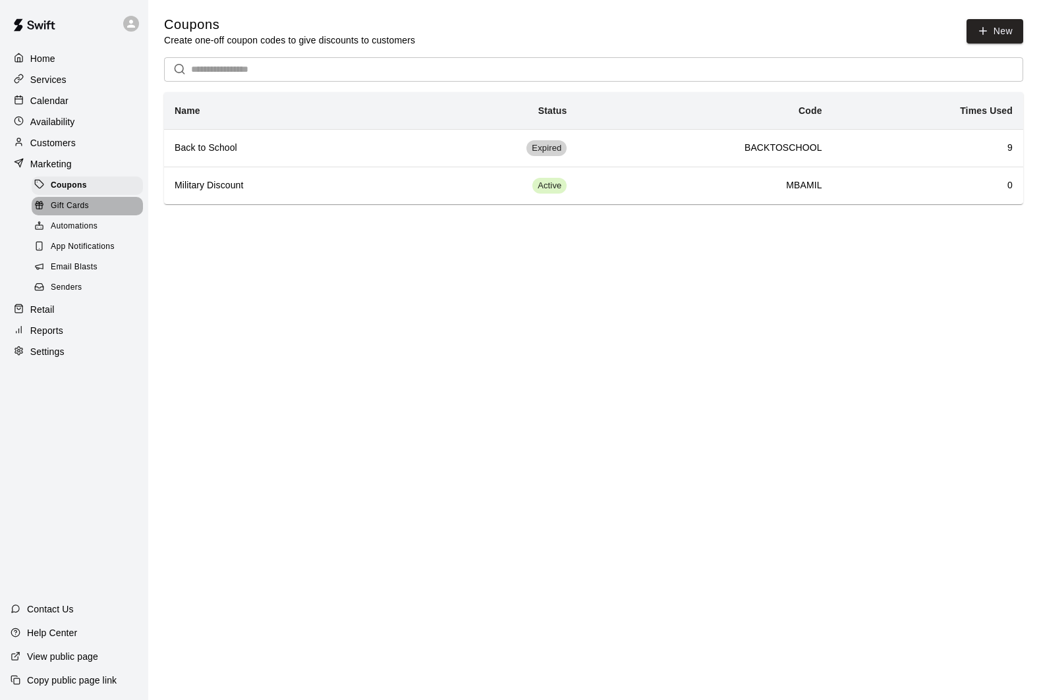
click at [111, 211] on div "Gift Cards" at bounding box center [87, 206] width 111 height 18
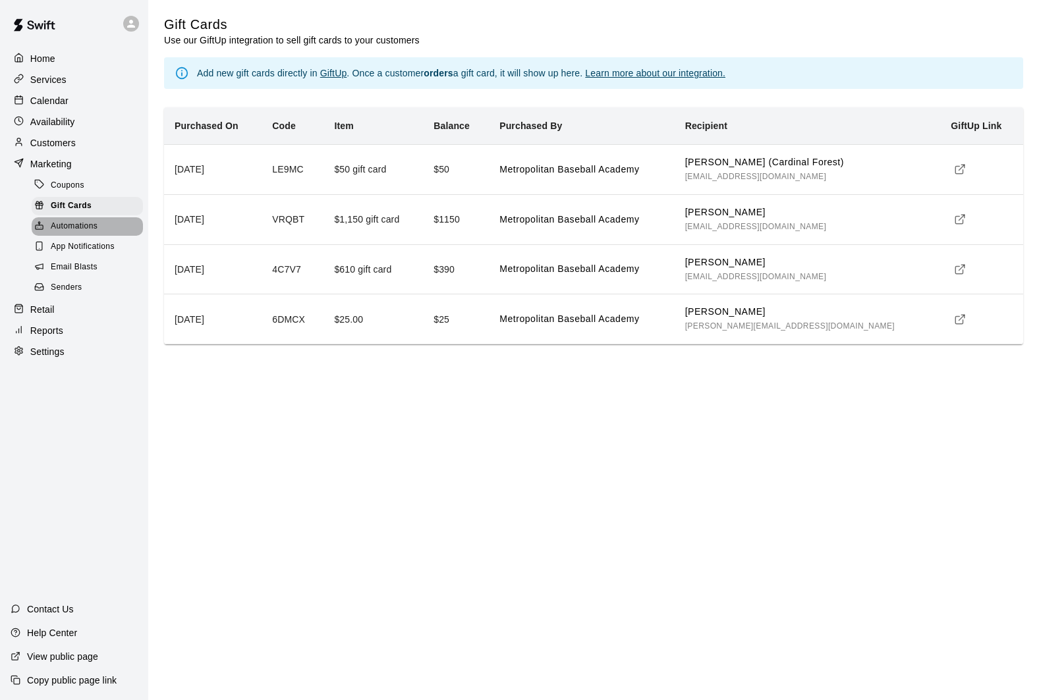
click at [110, 225] on div "Automations" at bounding box center [87, 226] width 111 height 18
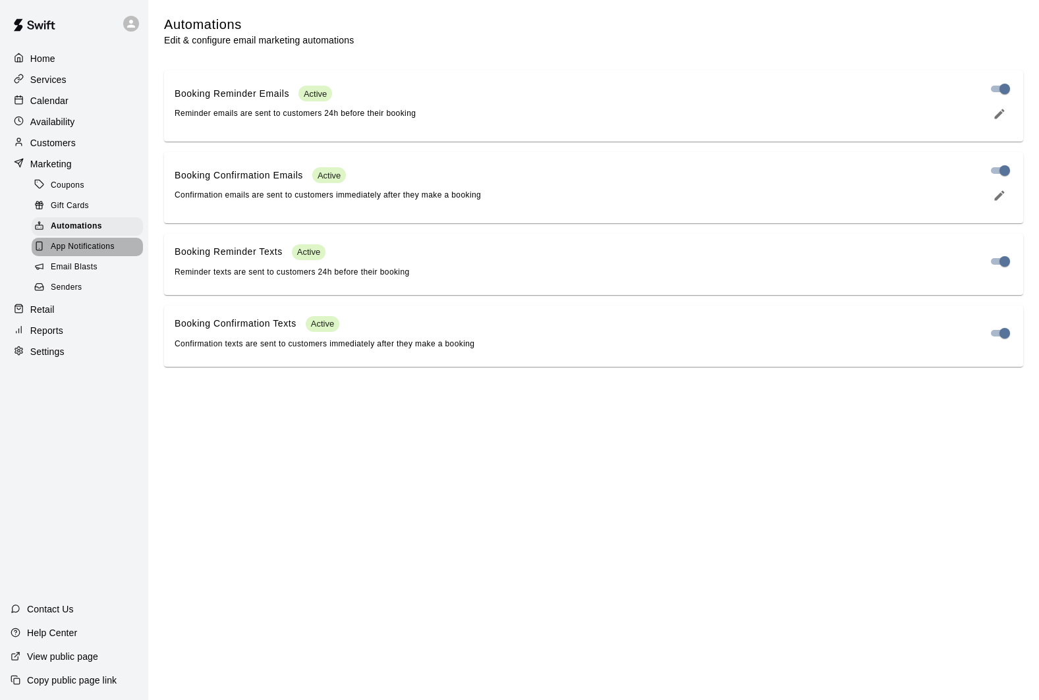
click at [96, 246] on span "App Notifications" at bounding box center [83, 247] width 64 height 13
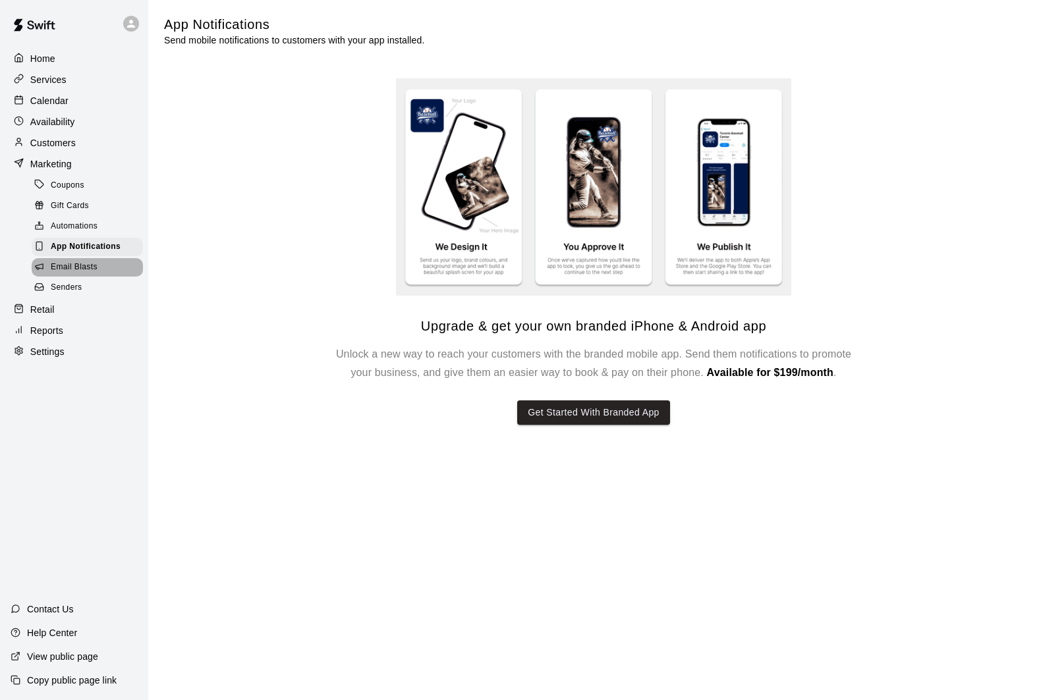
click at [94, 267] on span "Email Blasts" at bounding box center [74, 267] width 47 height 13
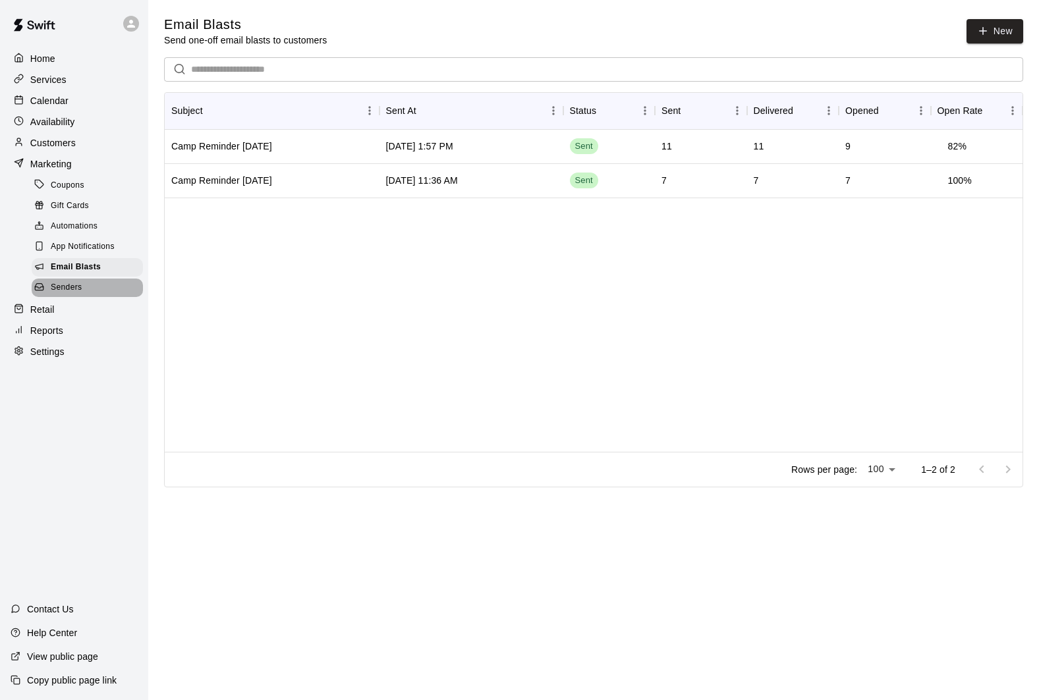
click at [118, 281] on div "Senders" at bounding box center [87, 288] width 111 height 18
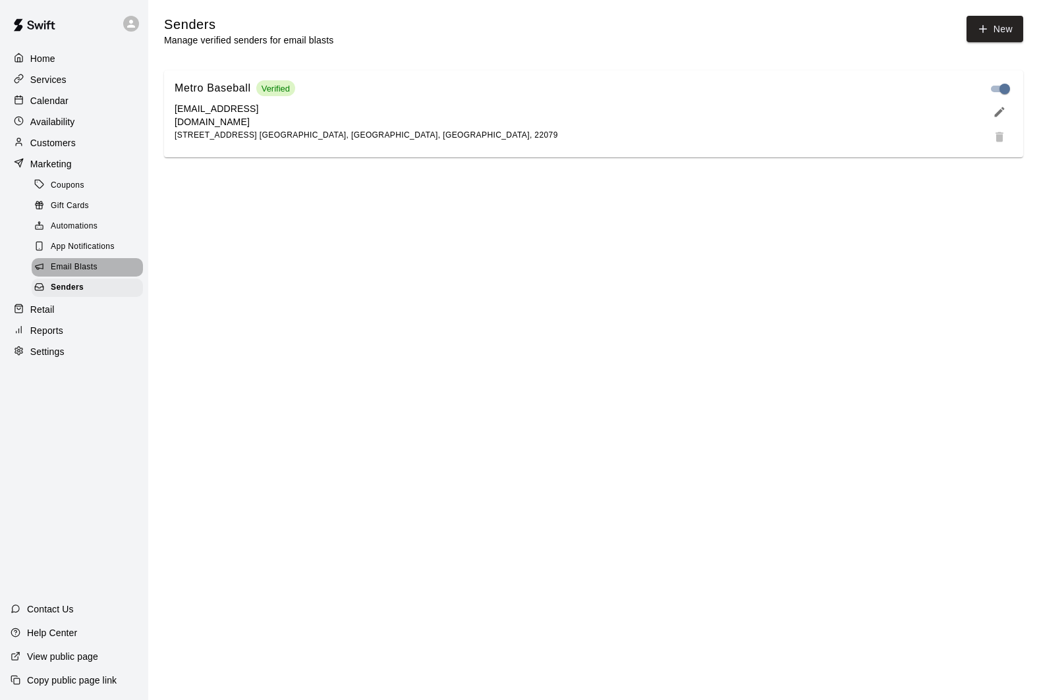
click at [86, 266] on span "Email Blasts" at bounding box center [74, 267] width 47 height 13
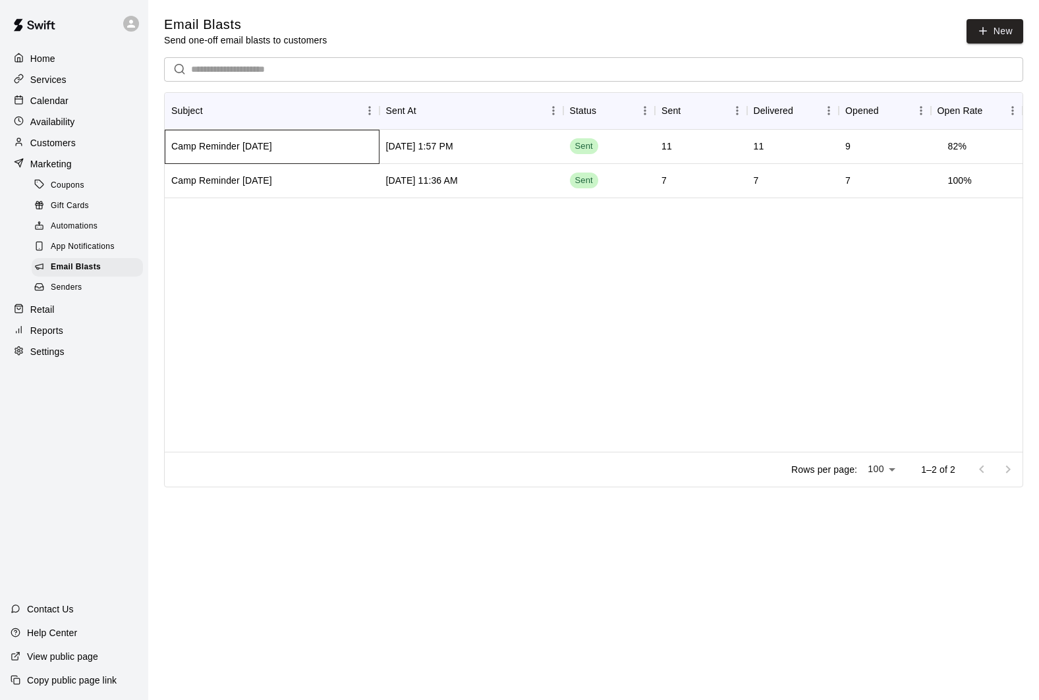
click at [256, 150] on div "Camp Reminder [DATE]" at bounding box center [221, 146] width 101 height 13
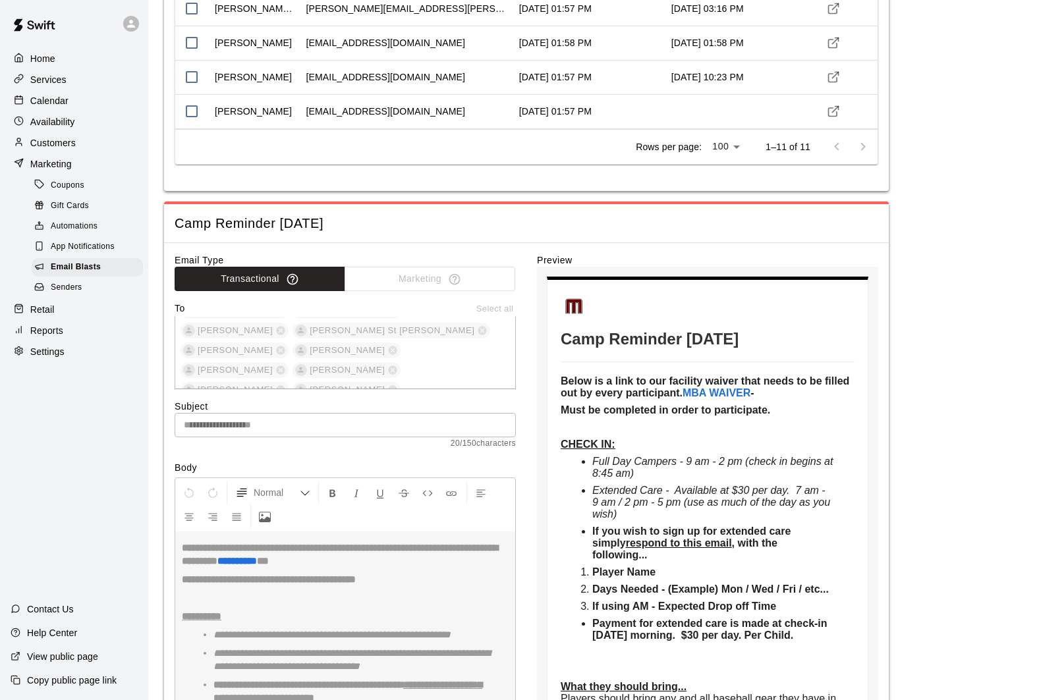
scroll to position [94, 0]
click at [76, 125] on div "Availability" at bounding box center [74, 122] width 127 height 20
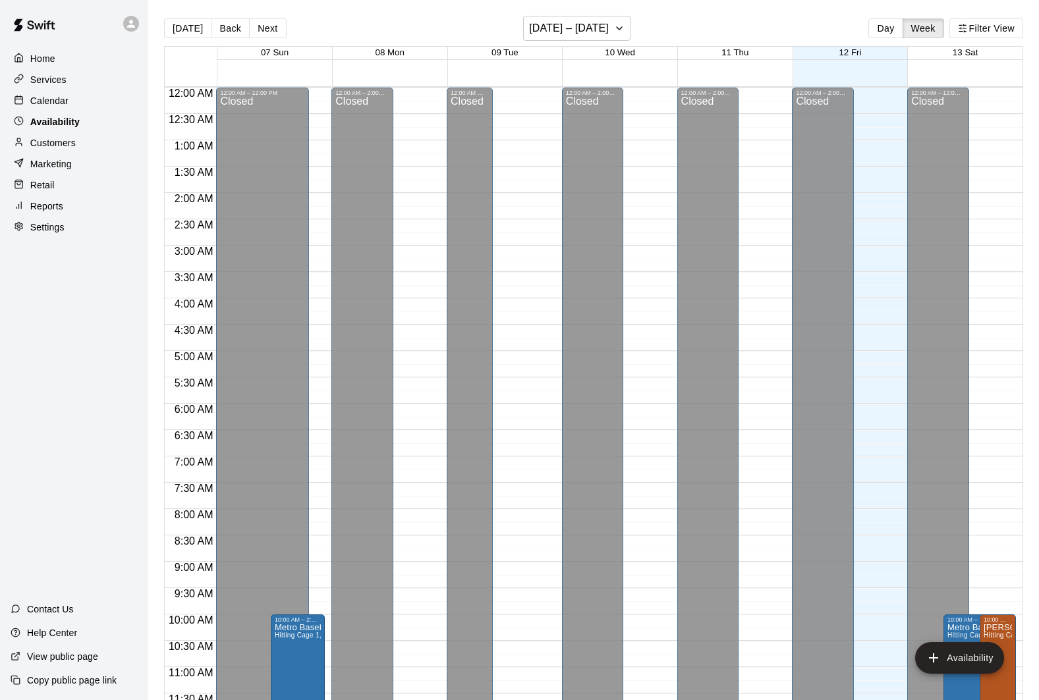
scroll to position [638, 0]
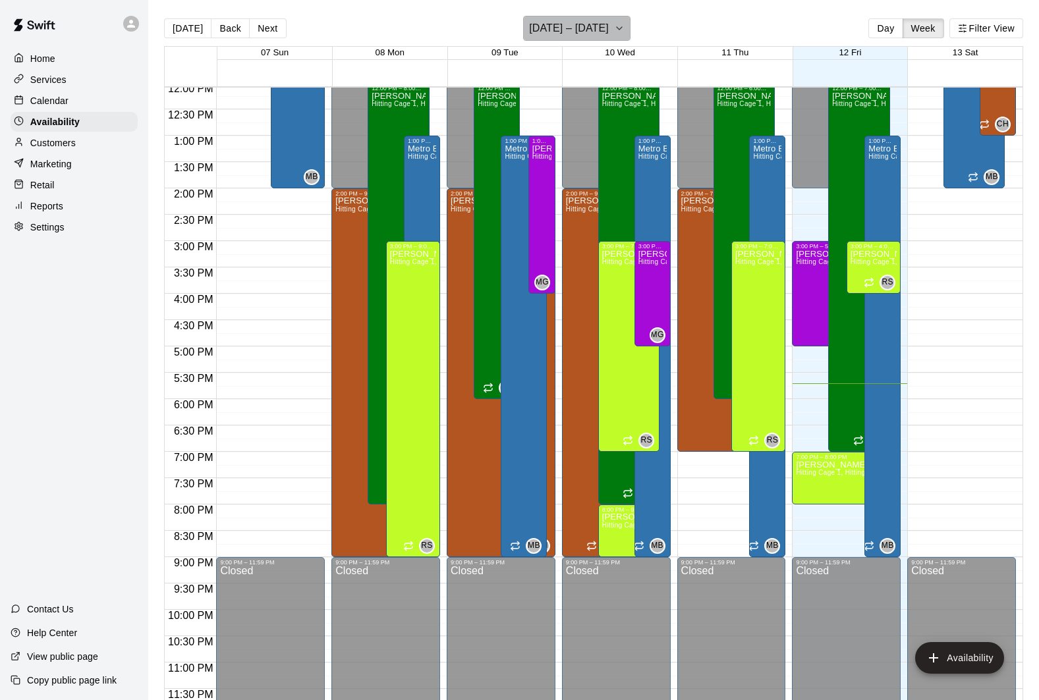
click at [606, 30] on h6 "[DATE] – [DATE]" at bounding box center [569, 28] width 80 height 18
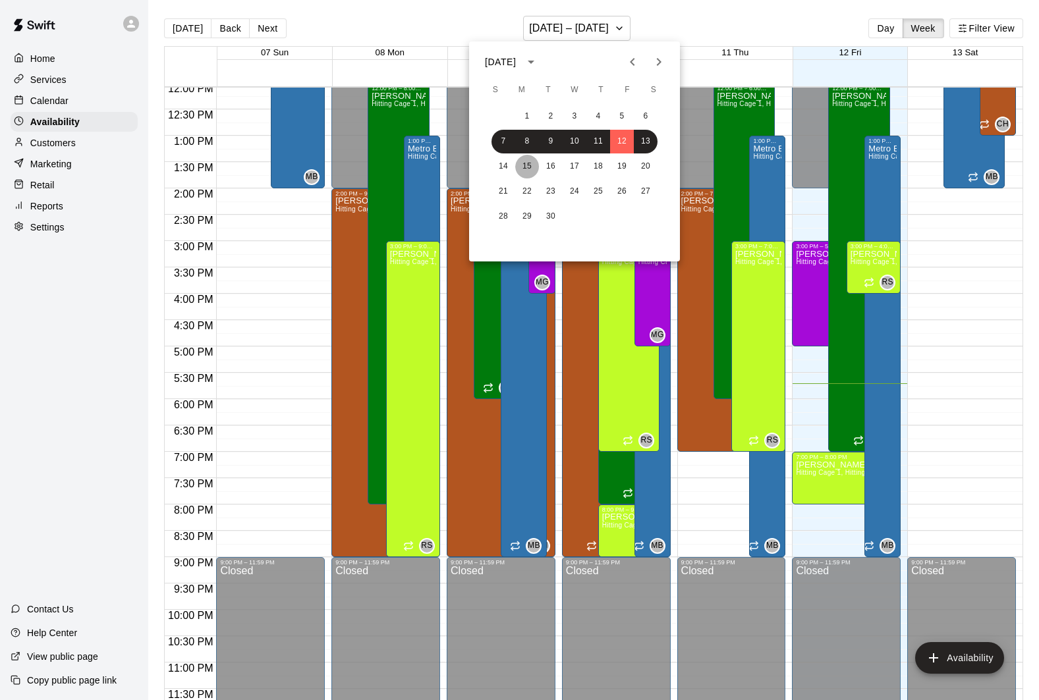
click at [534, 166] on button "15" at bounding box center [527, 167] width 24 height 24
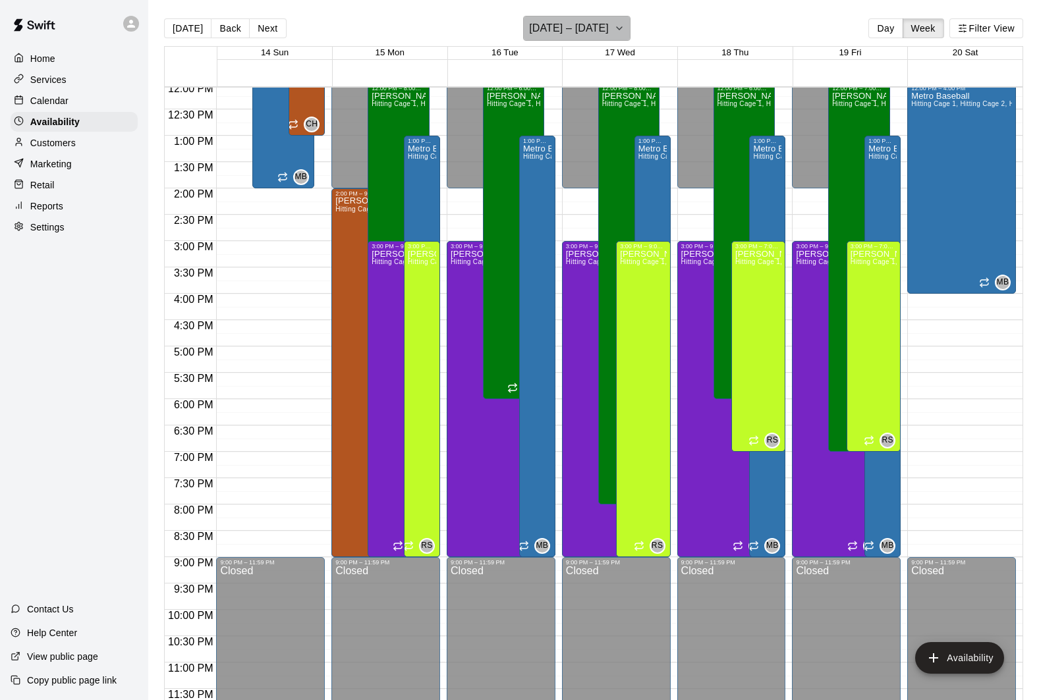
scroll to position [1, 0]
click at [561, 26] on h6 "[DATE] – [DATE]" at bounding box center [569, 27] width 80 height 18
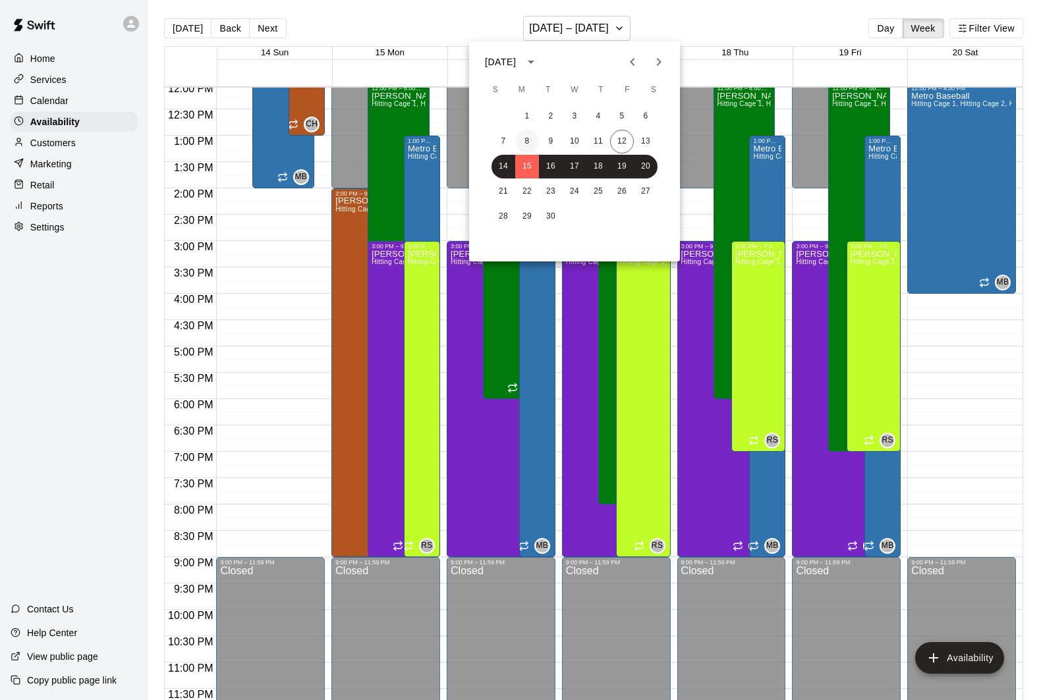
click at [525, 144] on button "8" at bounding box center [527, 142] width 24 height 24
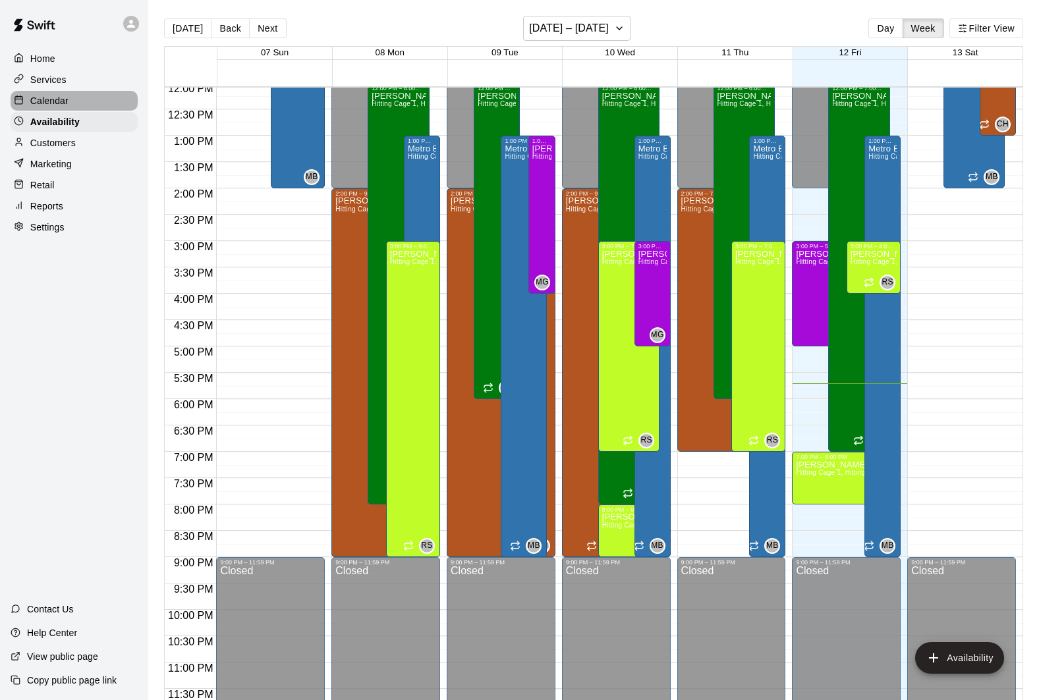
click at [110, 106] on div "Calendar" at bounding box center [74, 101] width 127 height 20
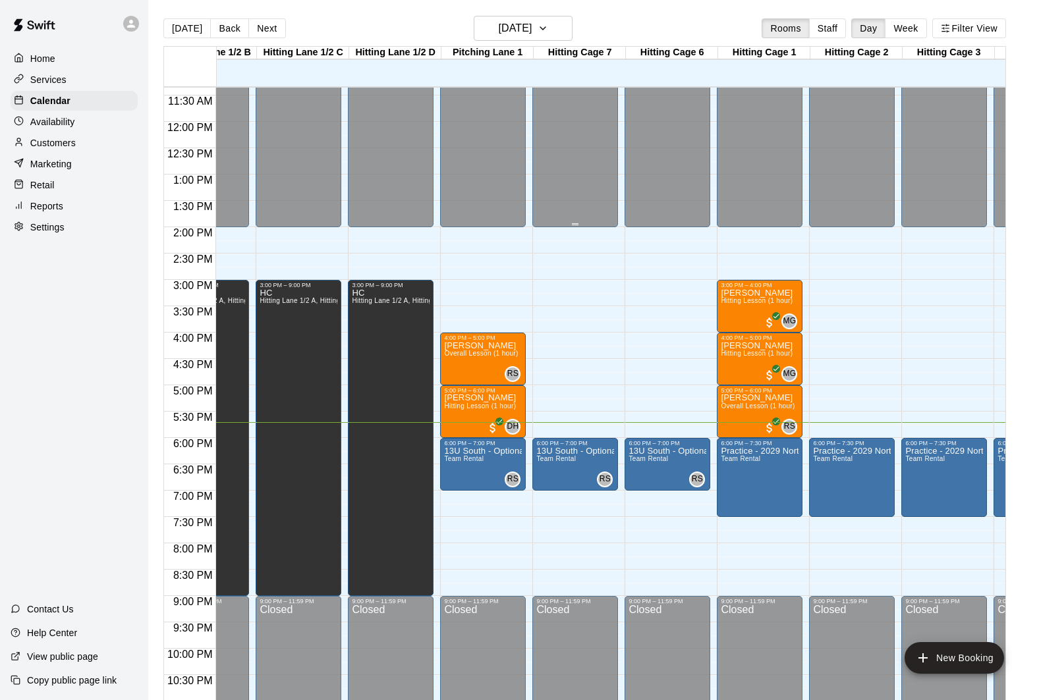
scroll to position [0, 213]
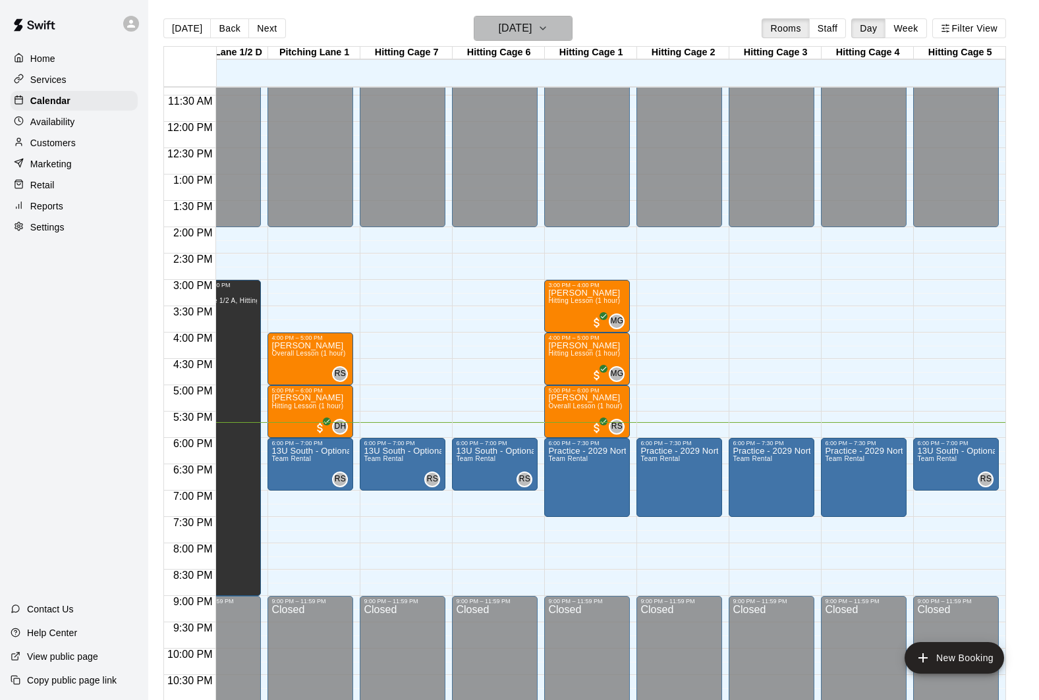
click at [532, 34] on h6 "[DATE]" at bounding box center [515, 28] width 34 height 18
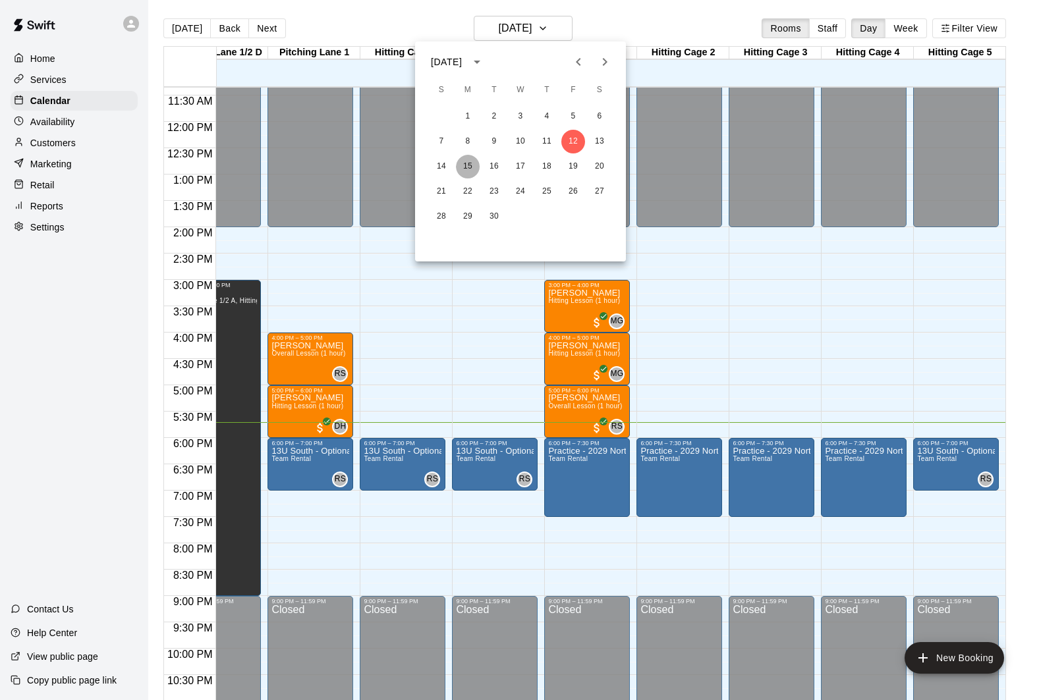
click at [470, 165] on button "15" at bounding box center [468, 167] width 24 height 24
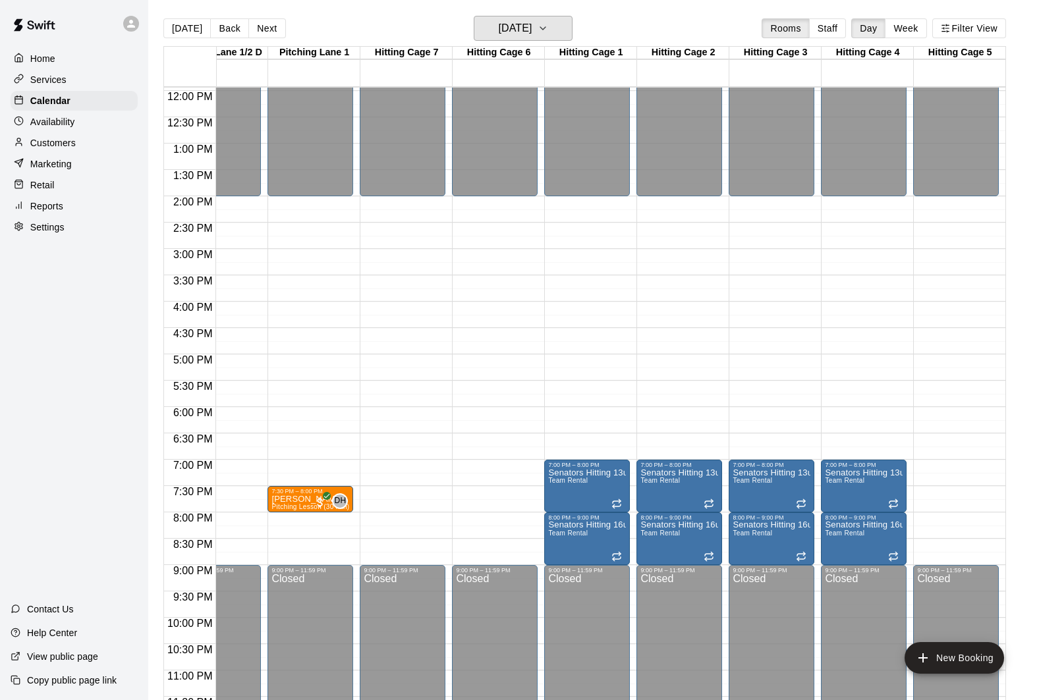
scroll to position [638, 318]
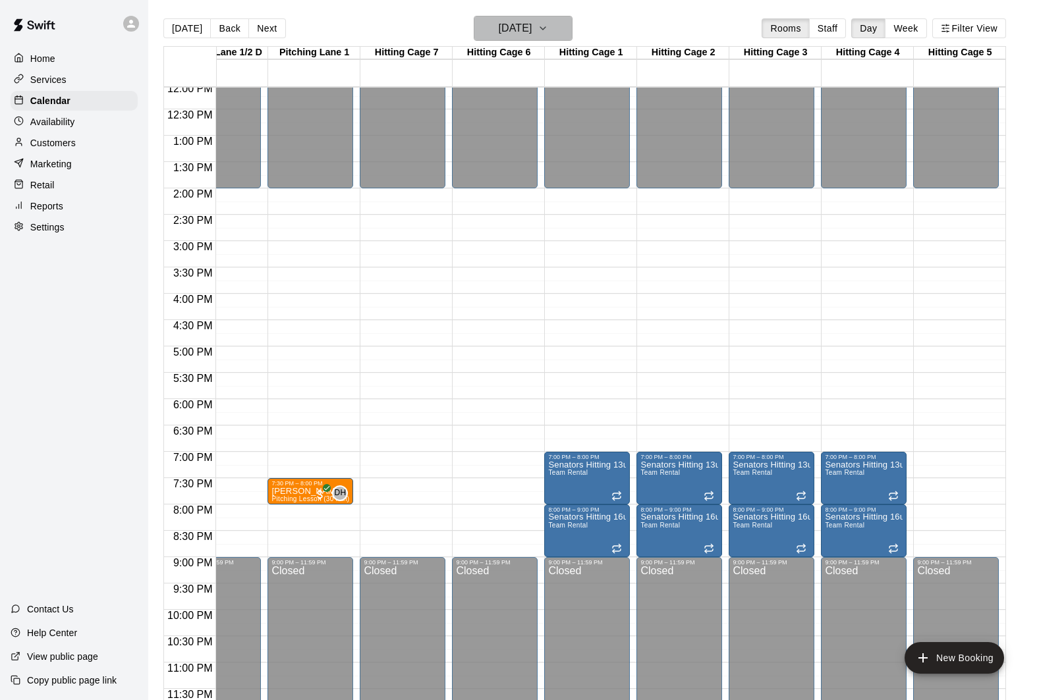
click at [529, 34] on h6 "[DATE]" at bounding box center [515, 28] width 34 height 18
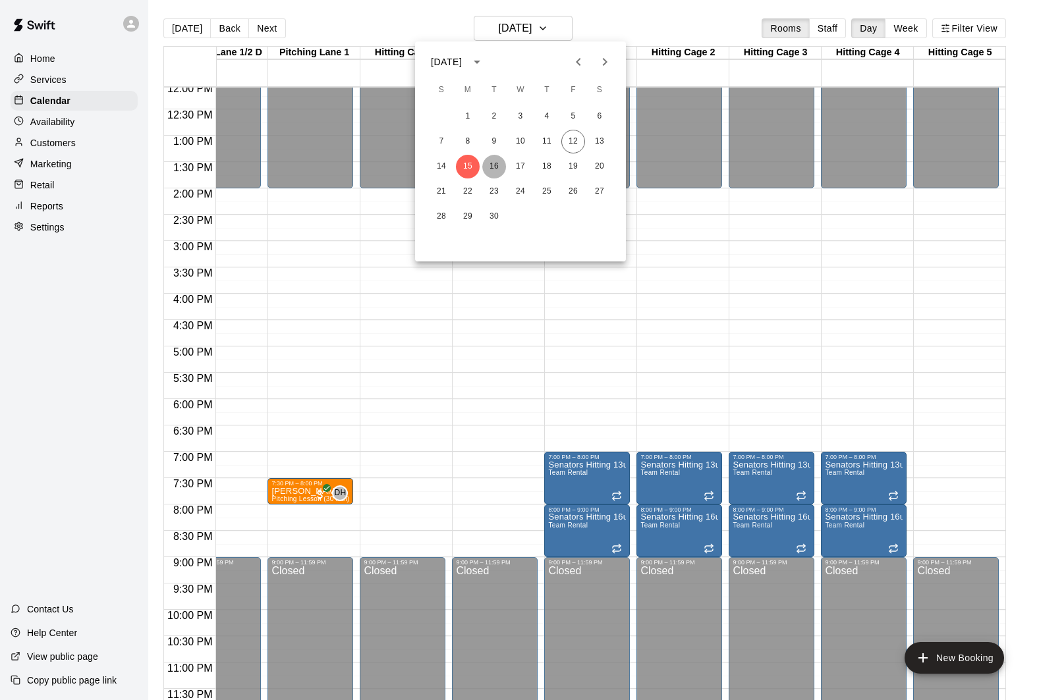
click at [504, 165] on button "16" at bounding box center [494, 167] width 24 height 24
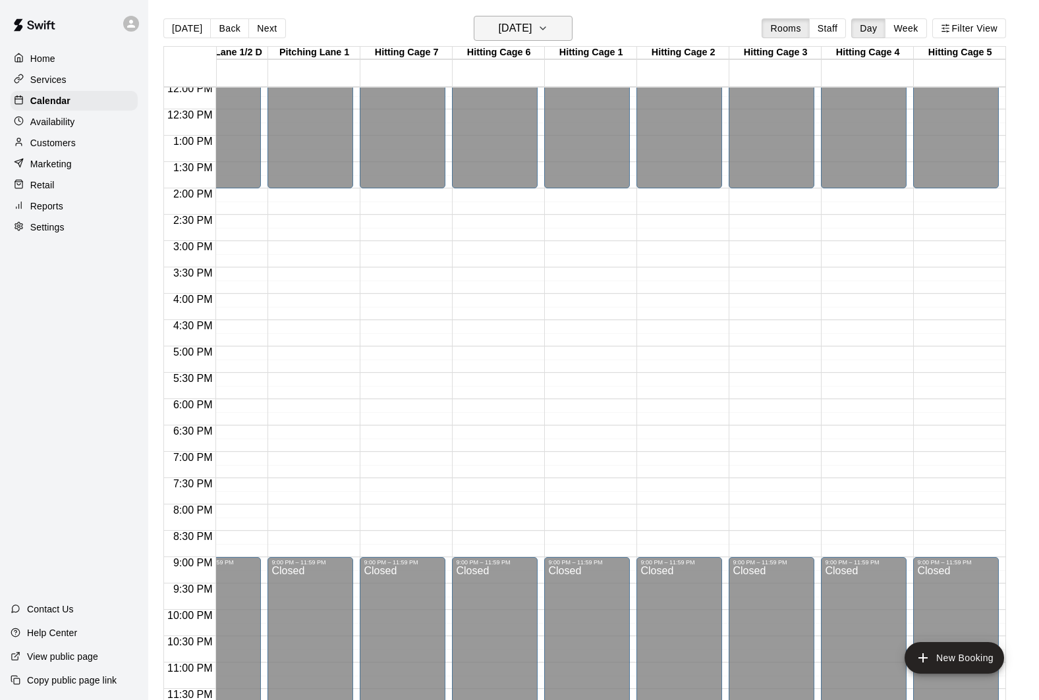
click at [525, 31] on h6 "[DATE]" at bounding box center [515, 28] width 34 height 18
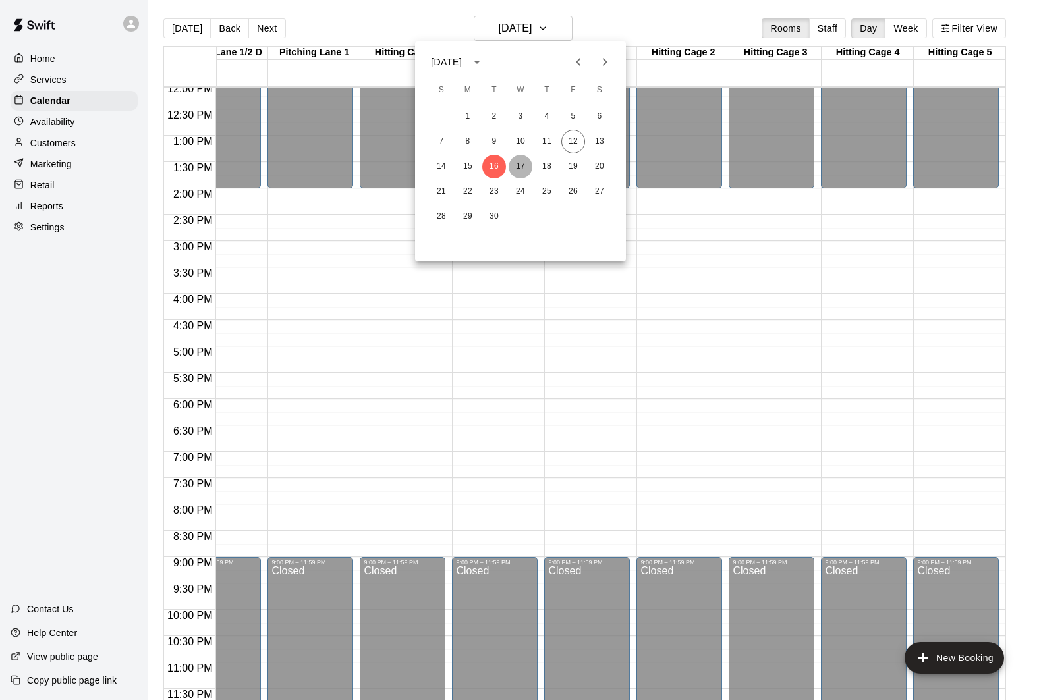
click at [511, 162] on button "17" at bounding box center [521, 167] width 24 height 24
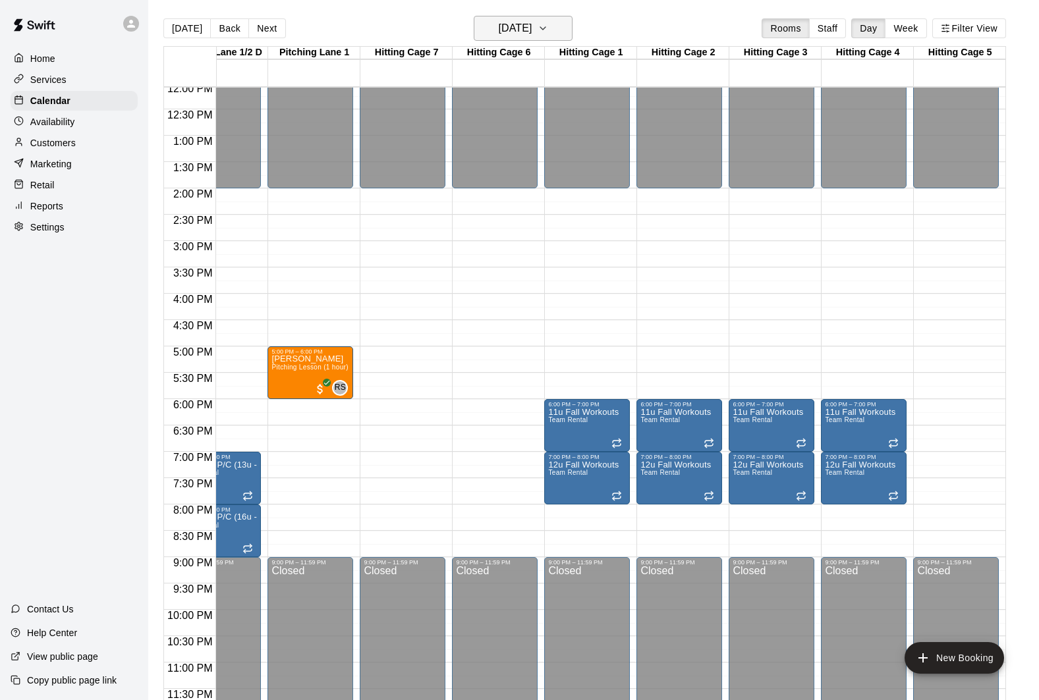
click at [532, 34] on h6 "[DATE]" at bounding box center [515, 28] width 34 height 18
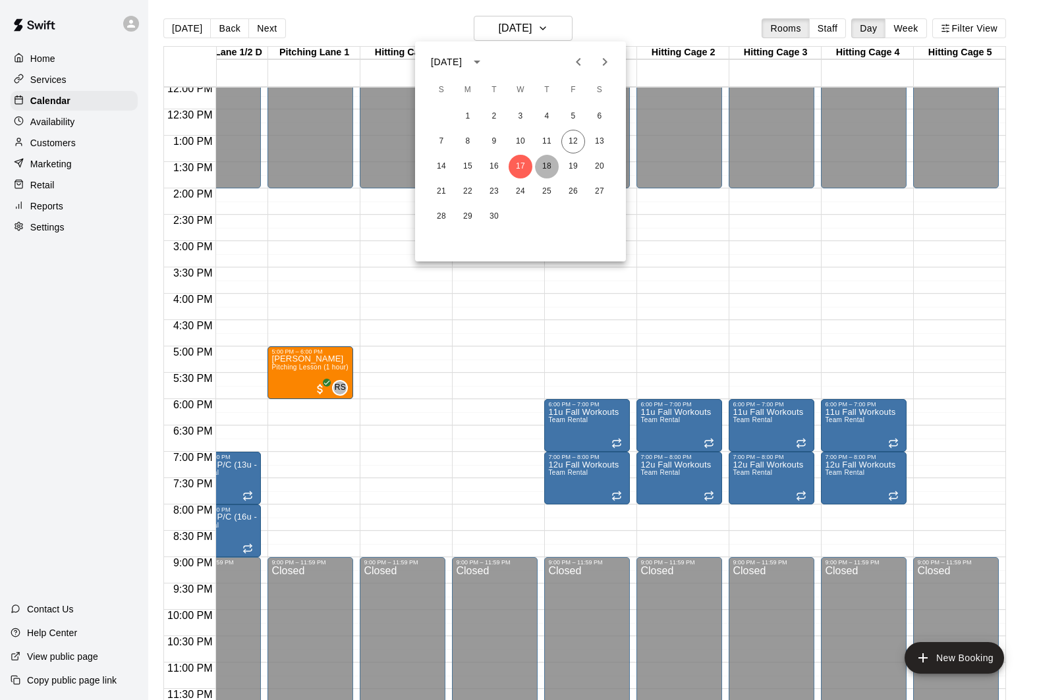
click at [536, 166] on button "18" at bounding box center [547, 167] width 24 height 24
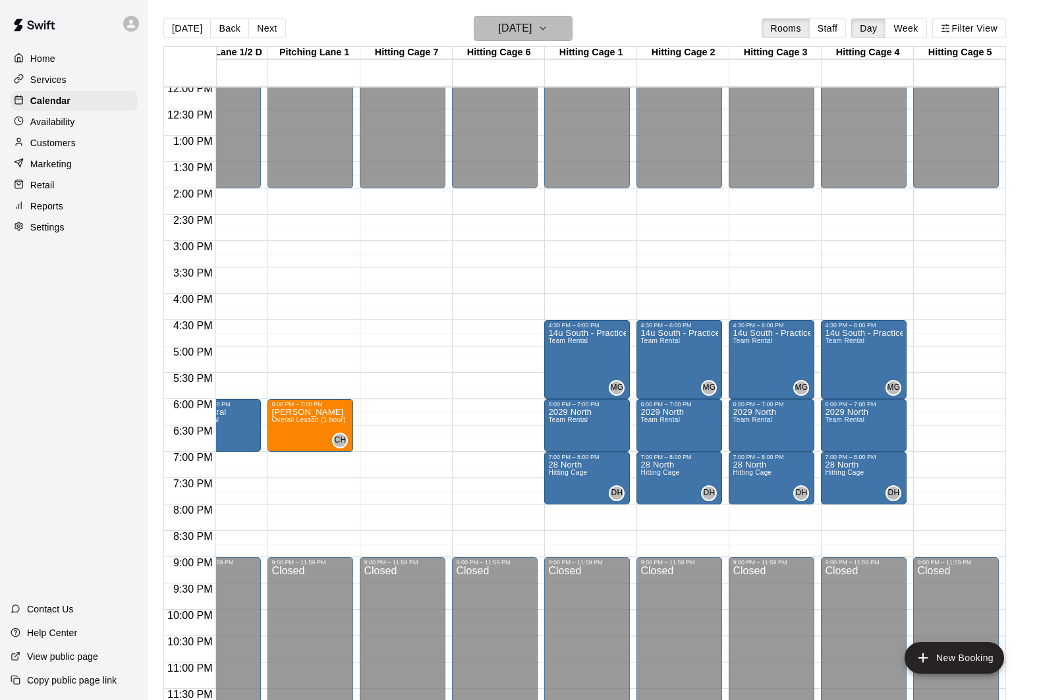
click at [530, 38] on h6 "[DATE]" at bounding box center [515, 28] width 34 height 18
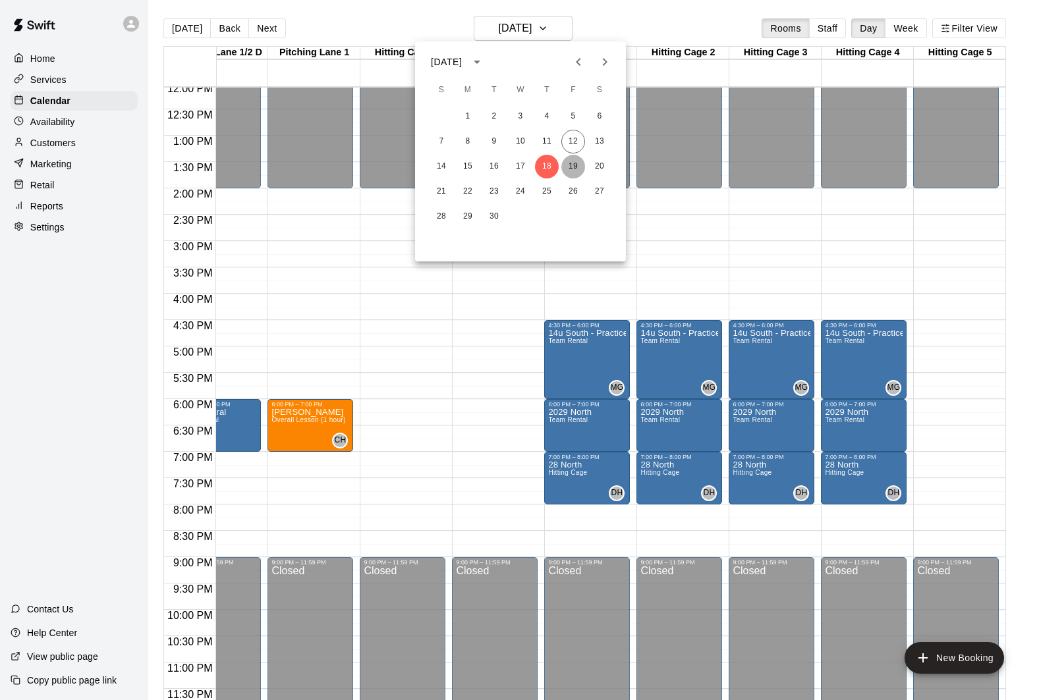
click at [570, 167] on button "19" at bounding box center [573, 167] width 24 height 24
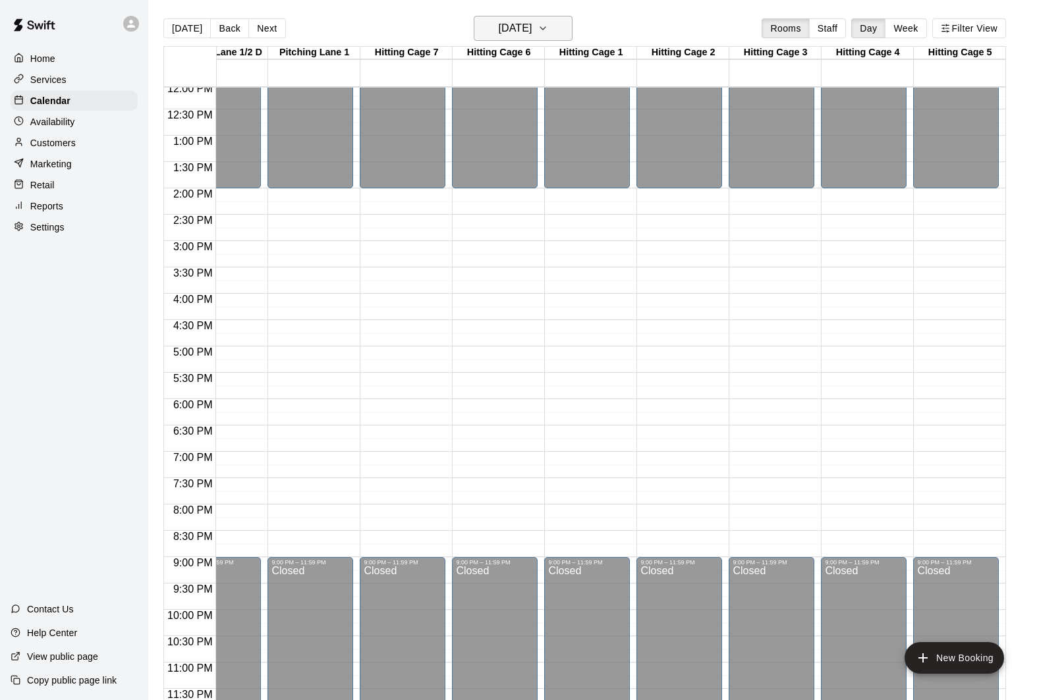
click at [534, 38] on button "[DATE]" at bounding box center [523, 28] width 99 height 25
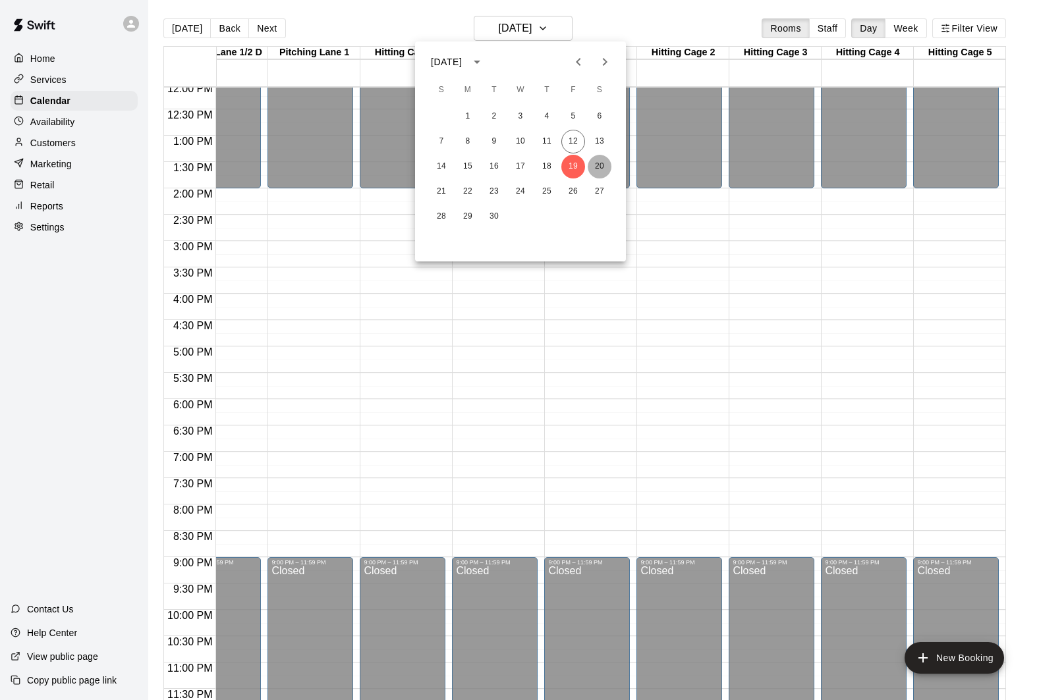
click at [594, 169] on button "20" at bounding box center [600, 167] width 24 height 24
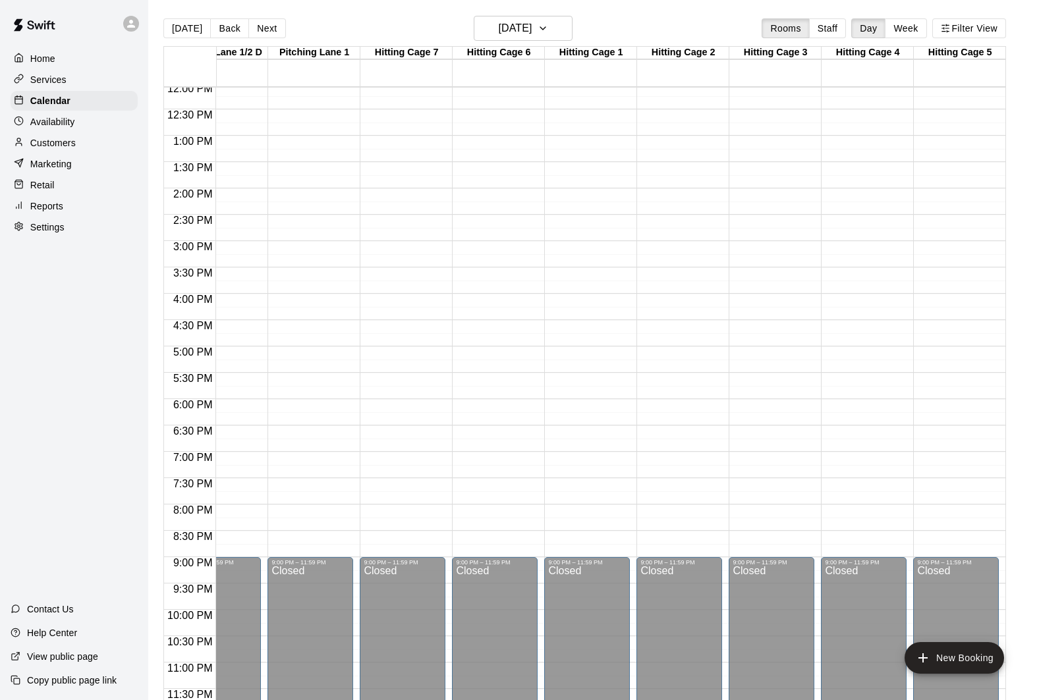
click at [528, 43] on div "[DATE] Back [DATE][DATE] Rooms Staff Day Week Filter View" at bounding box center [584, 31] width 843 height 30
click at [528, 39] on button "[DATE]" at bounding box center [523, 28] width 99 height 25
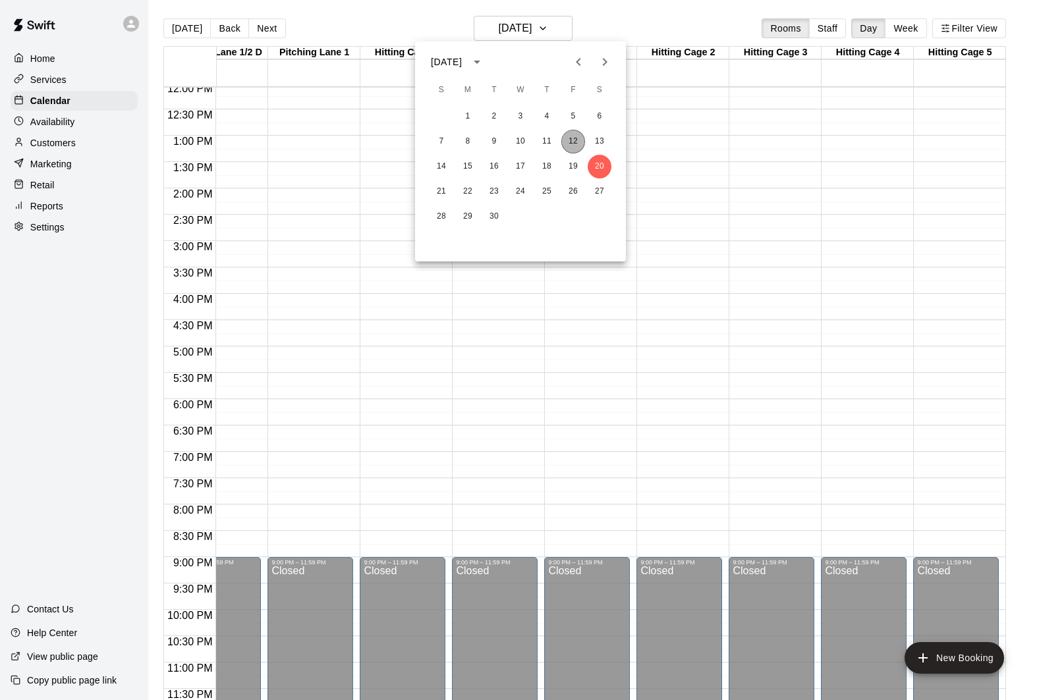
click at [563, 142] on button "12" at bounding box center [573, 142] width 24 height 24
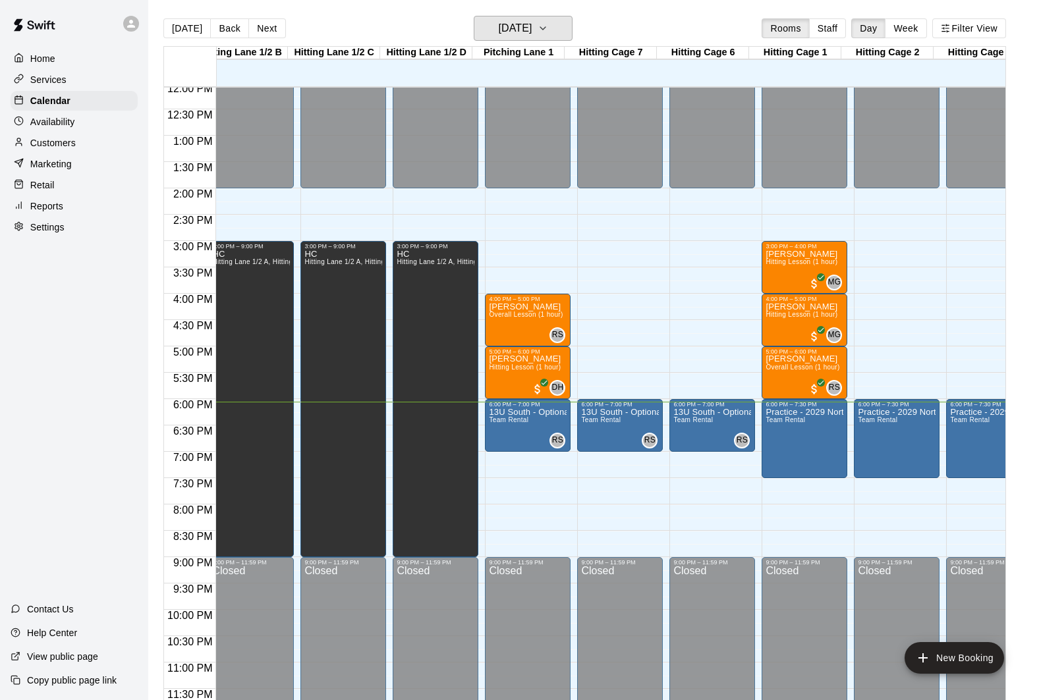
scroll to position [0, 80]
